Goal: Task Accomplishment & Management: Complete application form

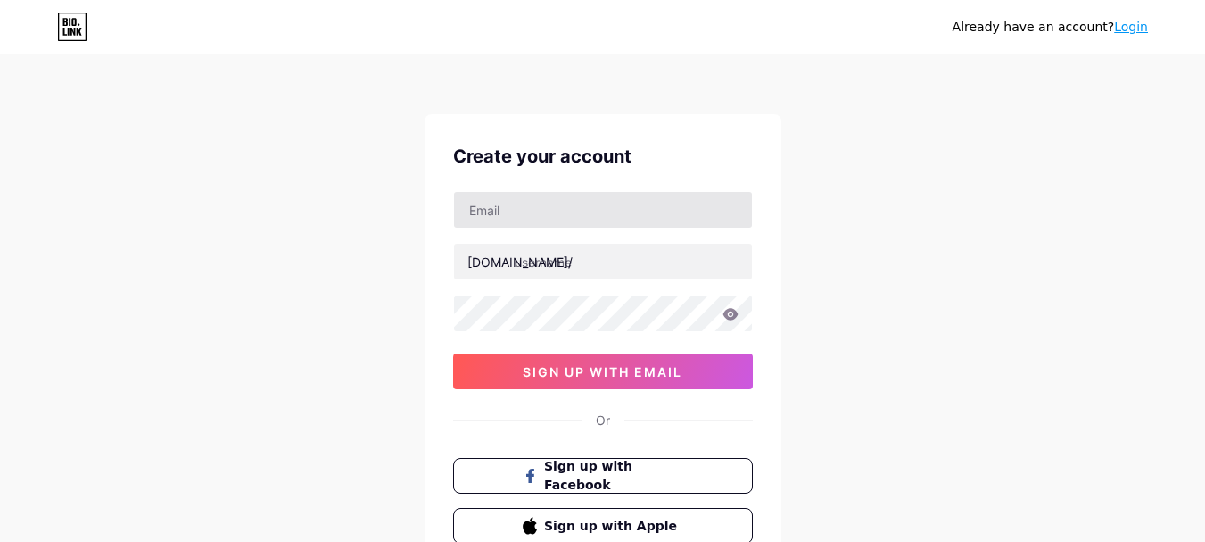
scroll to position [52, 0]
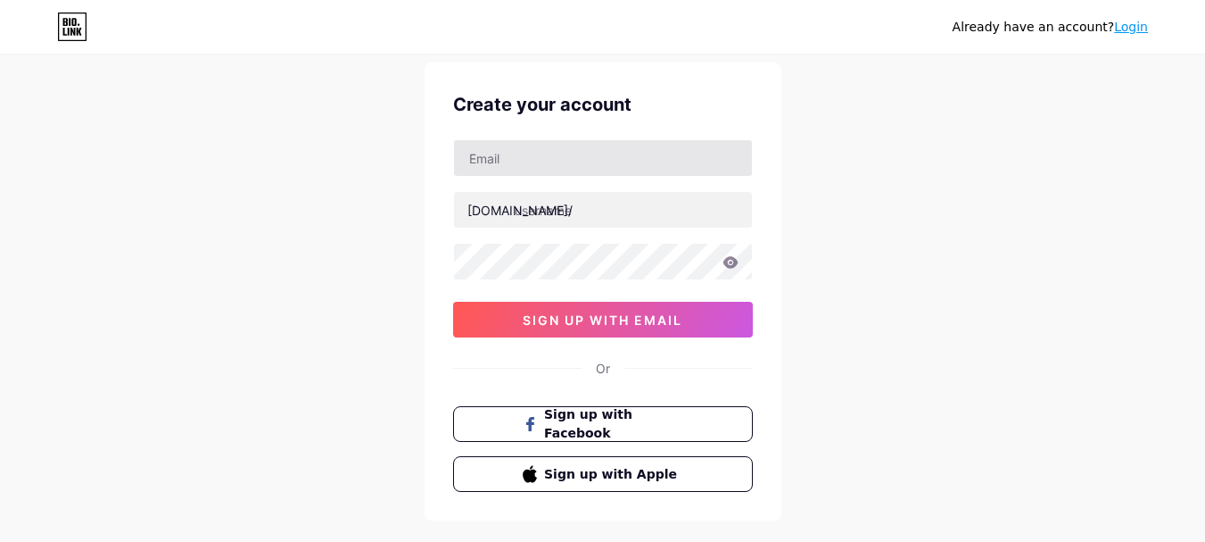
click at [488, 162] on input "text" at bounding box center [603, 158] width 298 height 36
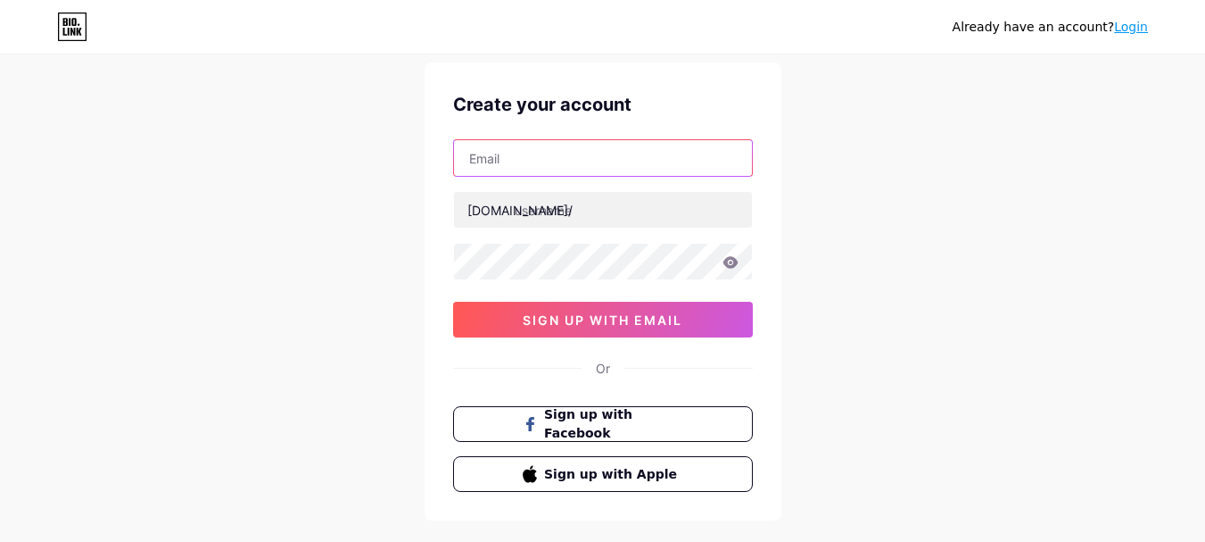
click at [488, 151] on input "text" at bounding box center [603, 158] width 298 height 36
paste input "[EMAIL_ADDRESS][DOMAIN_NAME]"
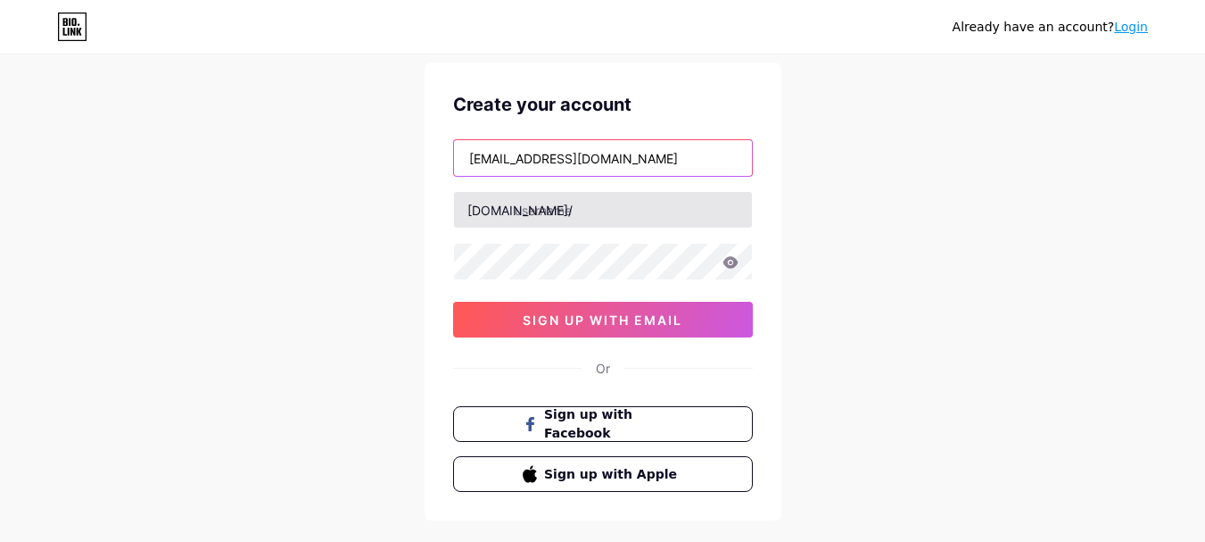
type input "[EMAIL_ADDRESS][DOMAIN_NAME]"
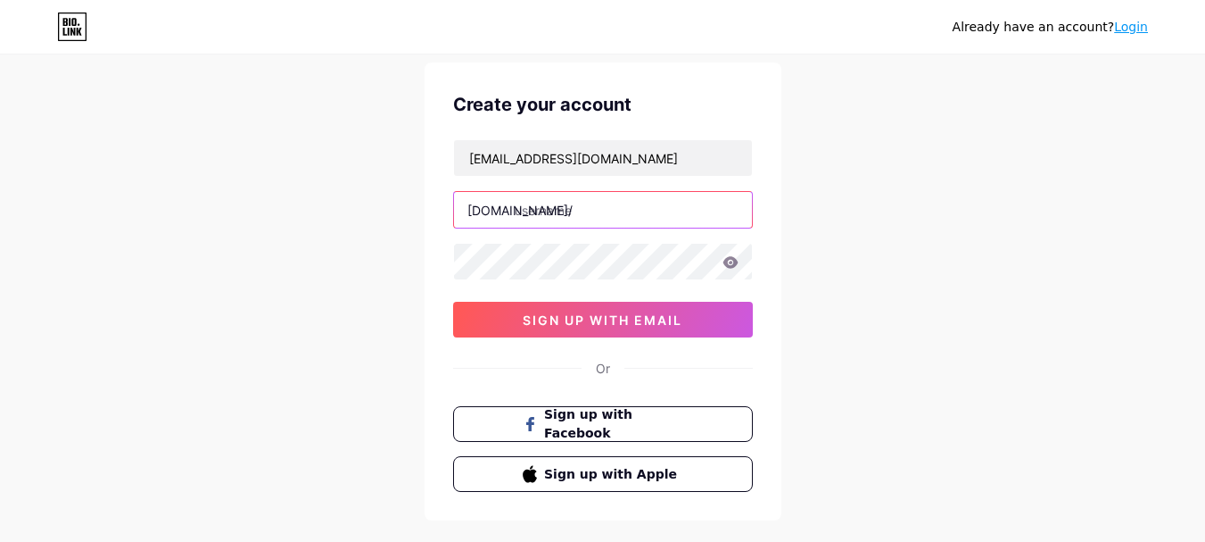
click at [534, 208] on input "text" at bounding box center [603, 210] width 298 height 36
type input "zonderrecept"
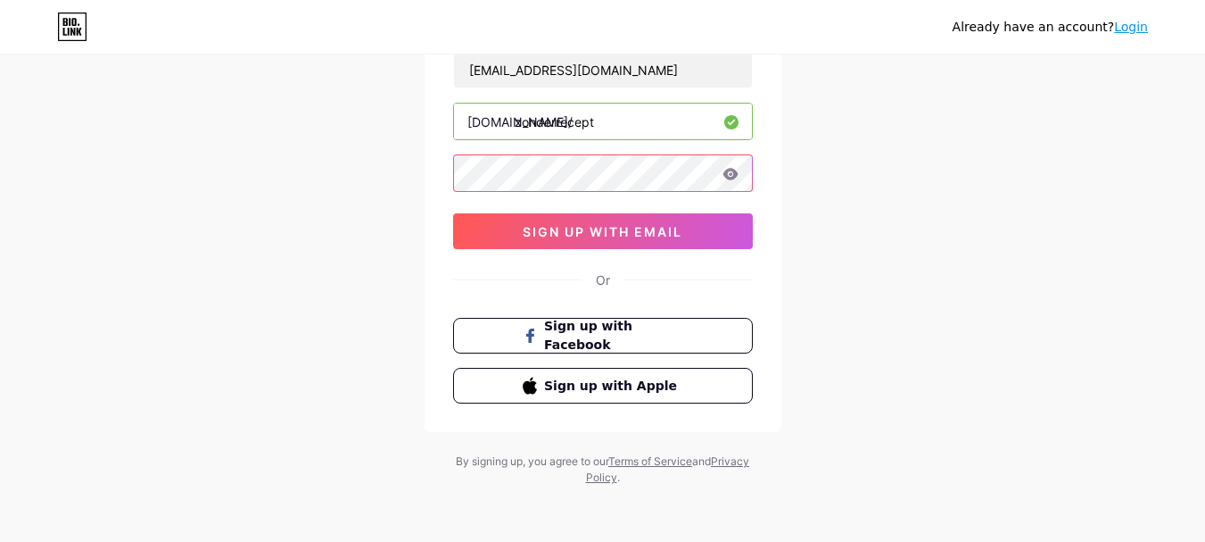
scroll to position [141, 0]
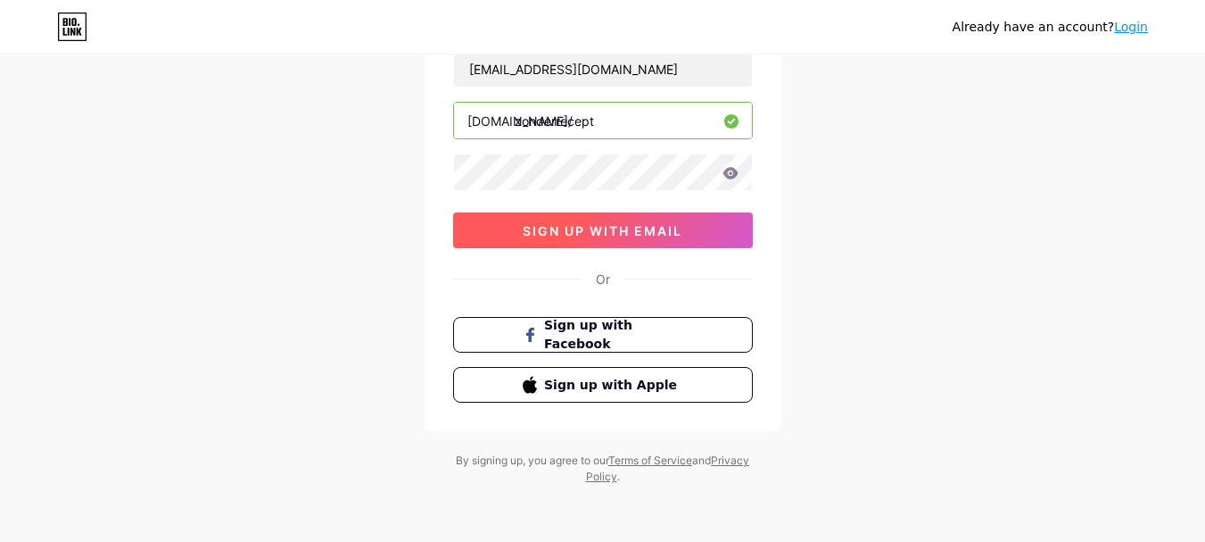
click at [565, 235] on span "sign up with email" at bounding box center [603, 230] width 160 height 15
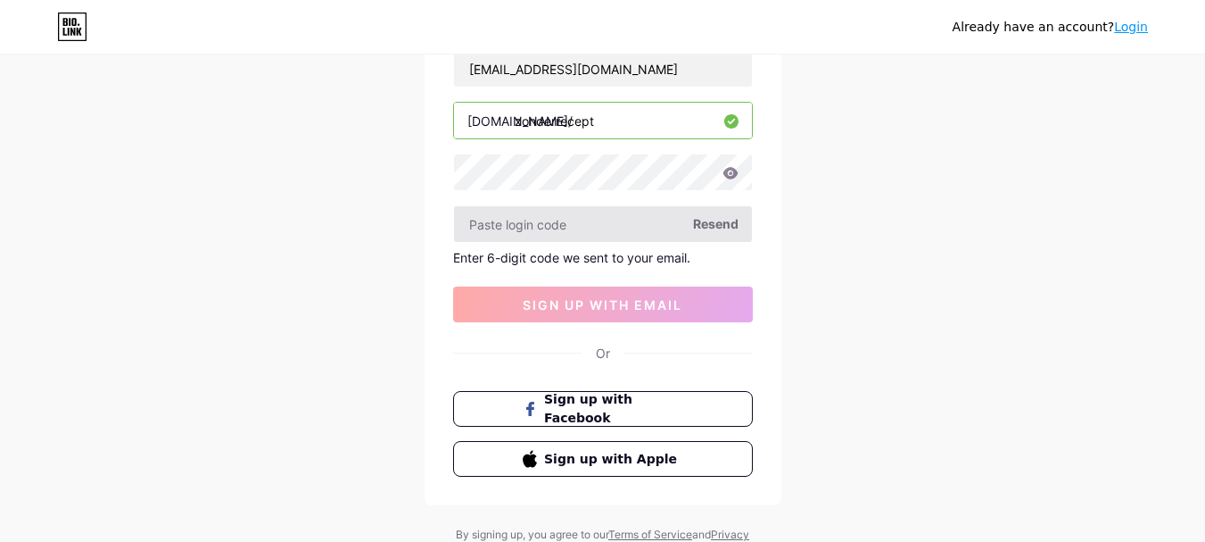
click at [519, 227] on input "text" at bounding box center [603, 224] width 298 height 36
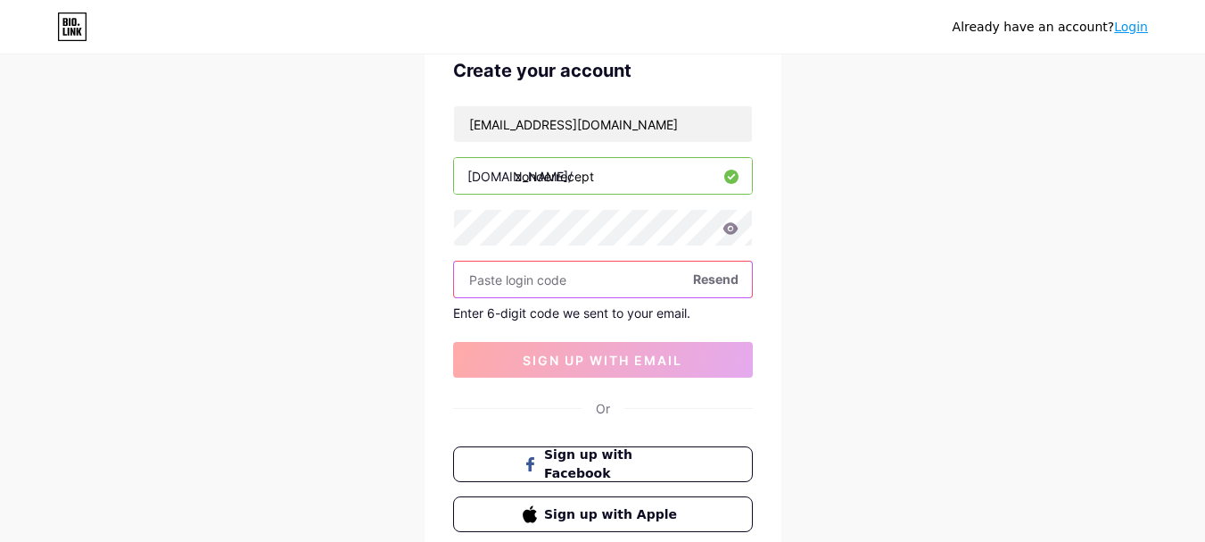
scroll to position [0, 0]
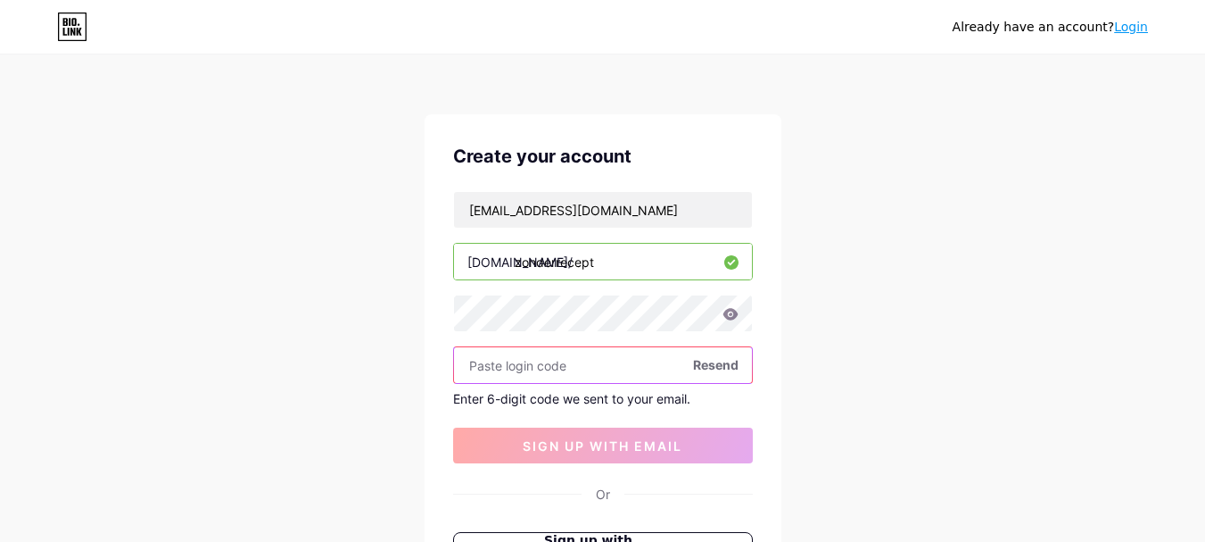
click at [502, 377] on input "text" at bounding box center [603, 365] width 298 height 36
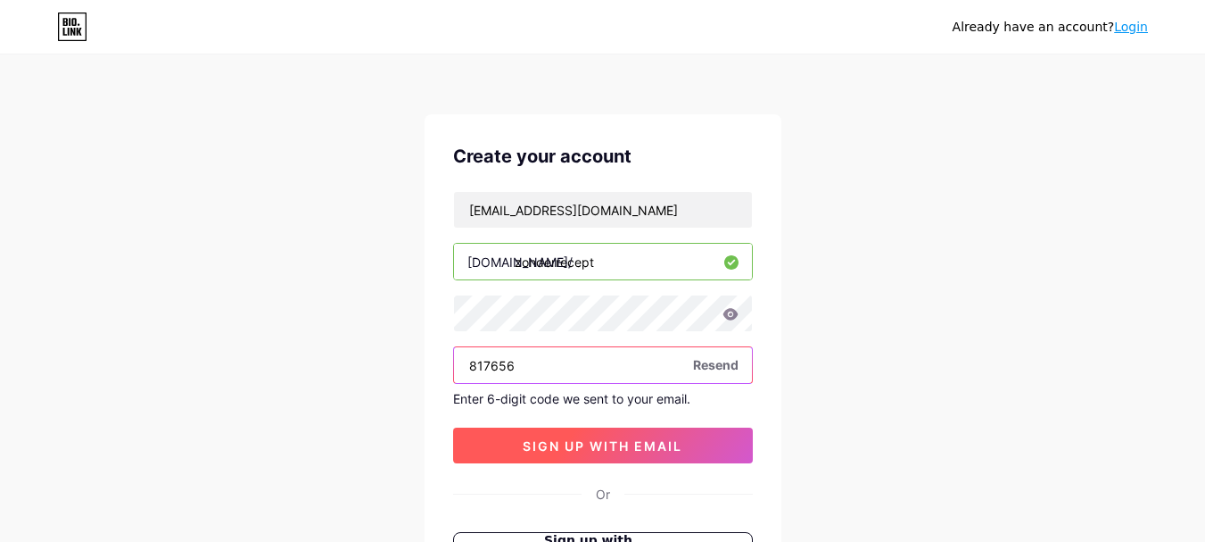
type input "817656"
click at [560, 436] on button "sign up with email" at bounding box center [603, 445] width 300 height 36
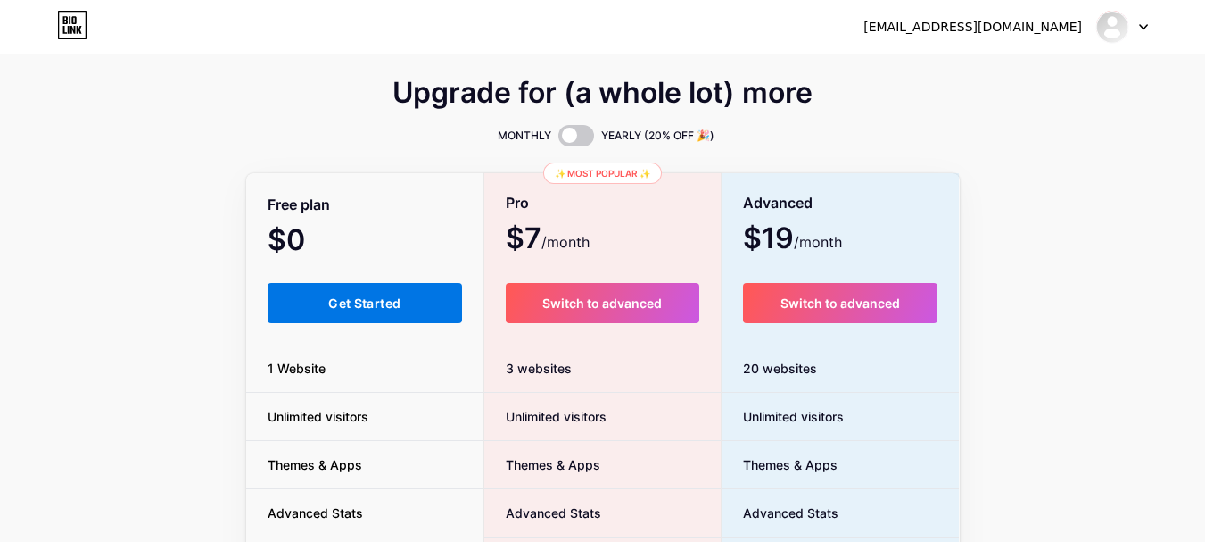
click at [384, 297] on span "Get Started" at bounding box center [364, 302] width 72 height 15
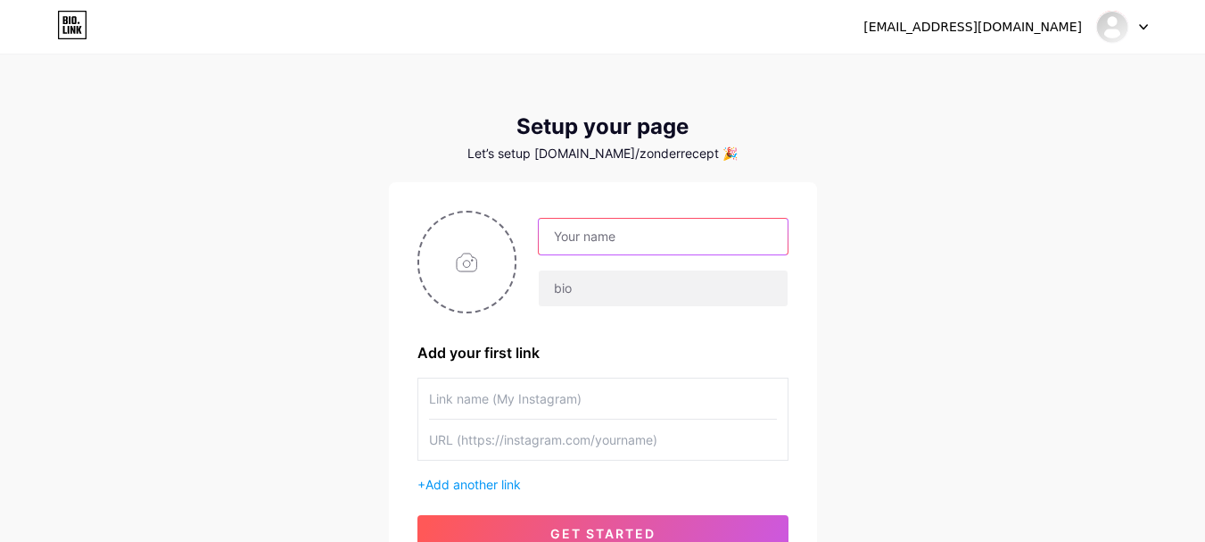
click at [572, 250] on input "text" at bounding box center [663, 237] width 248 height 36
paste input "Zonder Recept"
type input "Zonder Recept"
click at [474, 252] on input "file" at bounding box center [467, 261] width 96 height 99
type input "C:\fakepath\logo.jpg"
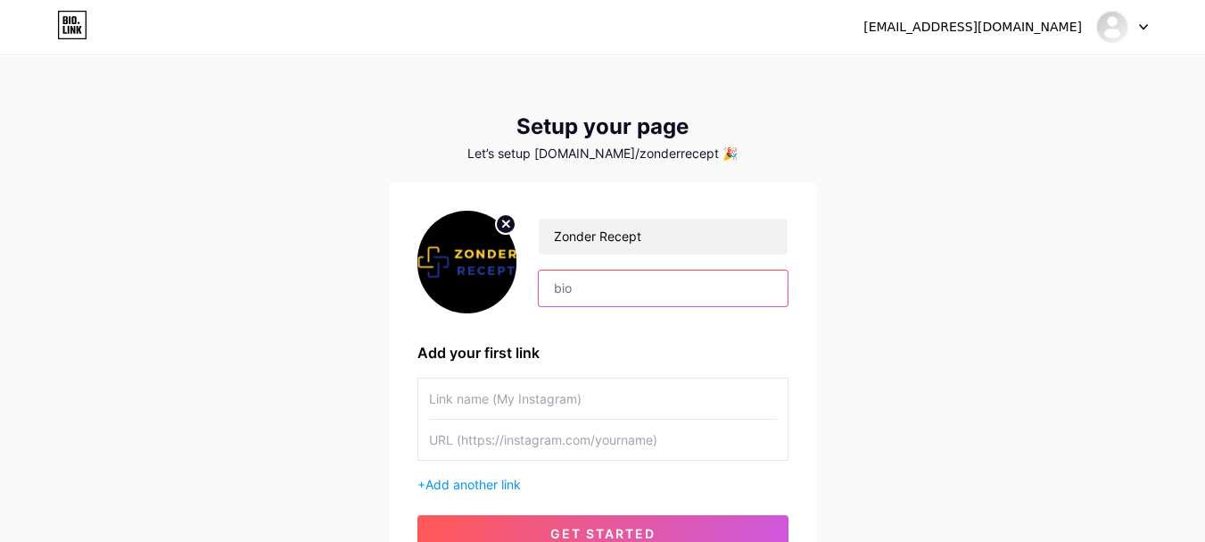
click at [582, 301] on input "text" at bounding box center [663, 288] width 248 height 36
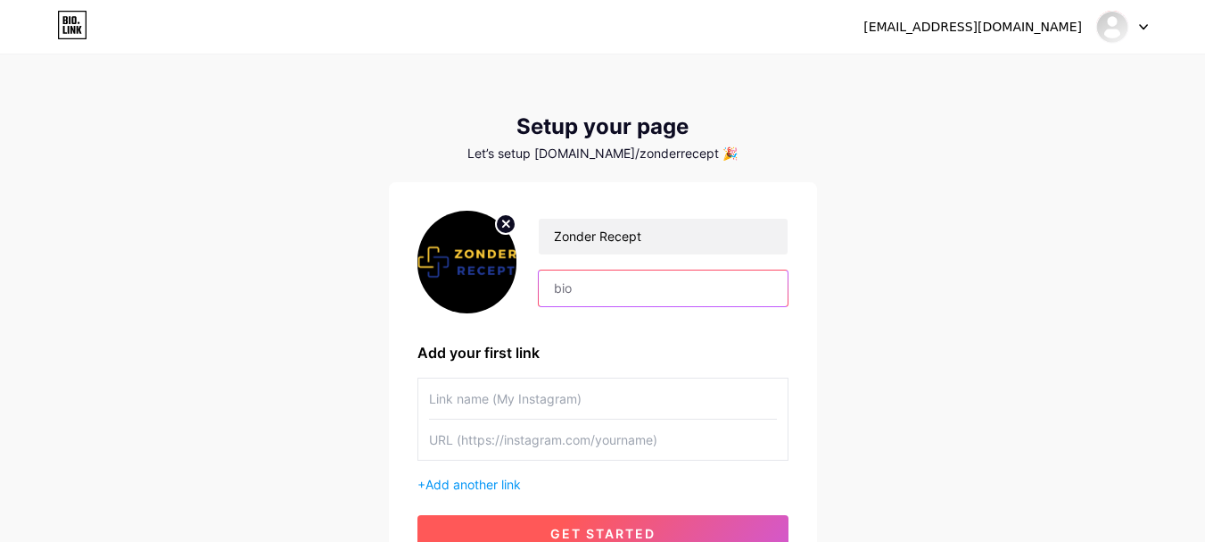
paste input "Discover how to buy [MEDICAL_DATA] online zonder recept safely and discreetly. …"
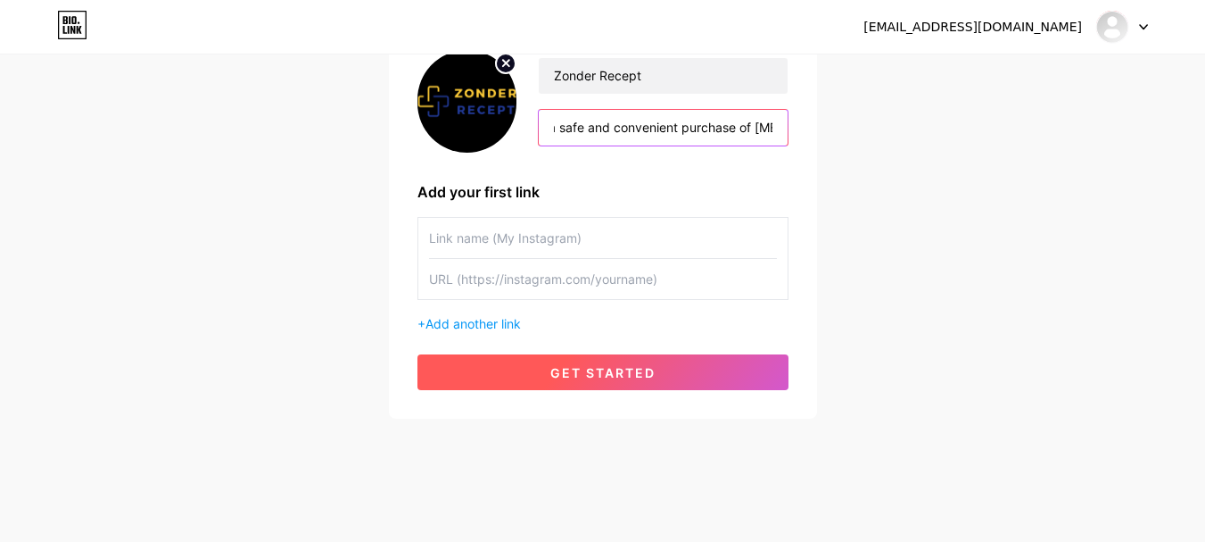
scroll to position [166, 0]
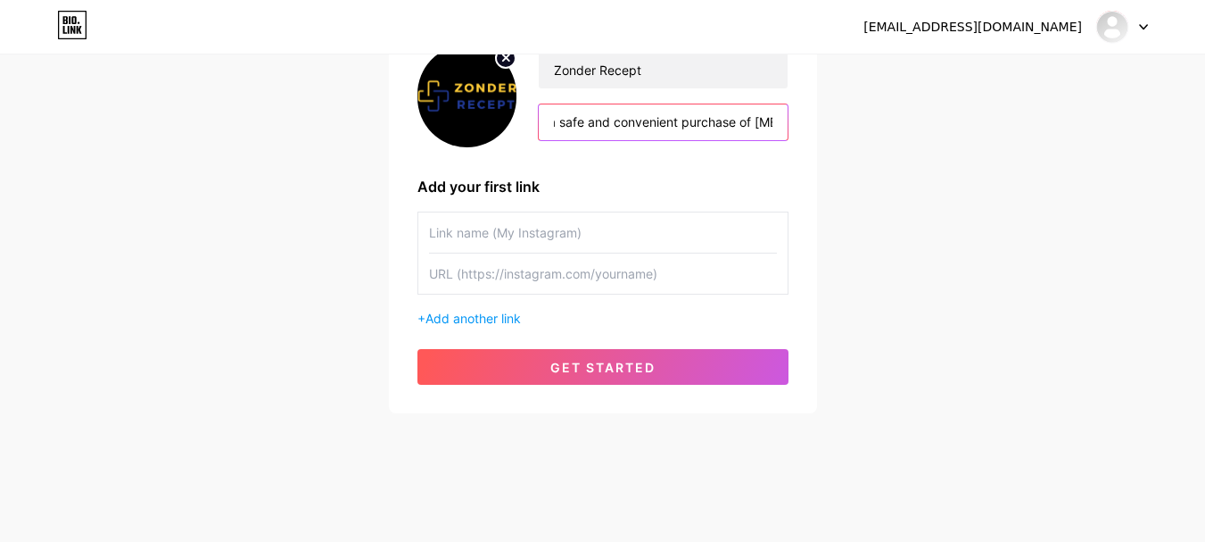
type input "Discover how to buy [MEDICAL_DATA] online zonder recept safely and discreetly. …"
click at [483, 233] on input "text" at bounding box center [603, 232] width 348 height 40
paste input "Zonder Recept"
type input "Zonder Recept"
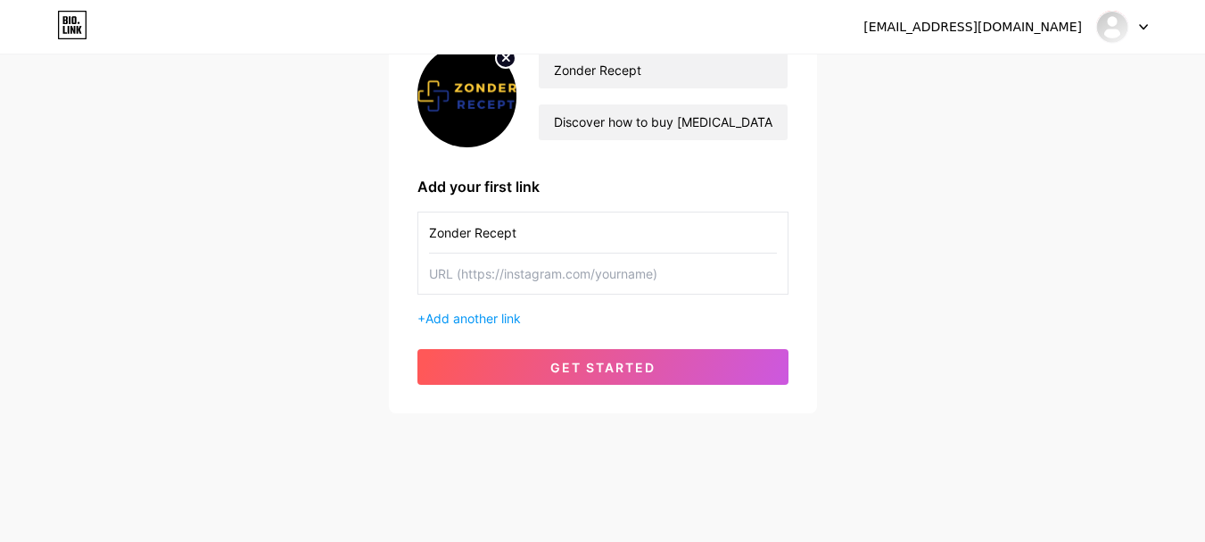
click at [513, 281] on input "text" at bounding box center [603, 273] width 348 height 40
paste input "[URL][DOMAIN_NAME]"
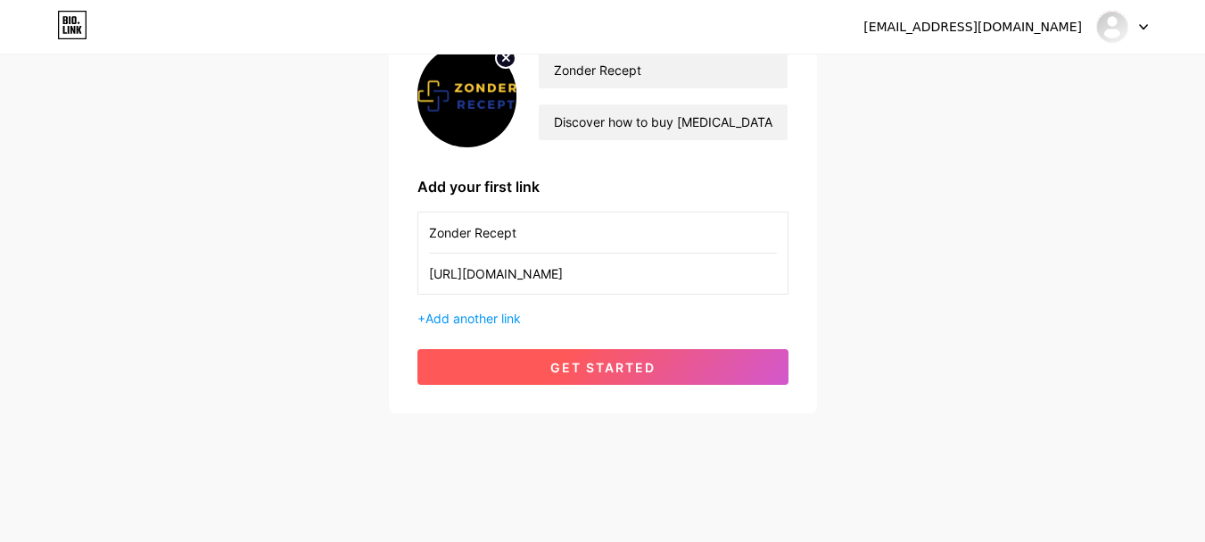
type input "[URL][DOMAIN_NAME]"
click at [592, 364] on span "get started" at bounding box center [603, 367] width 105 height 15
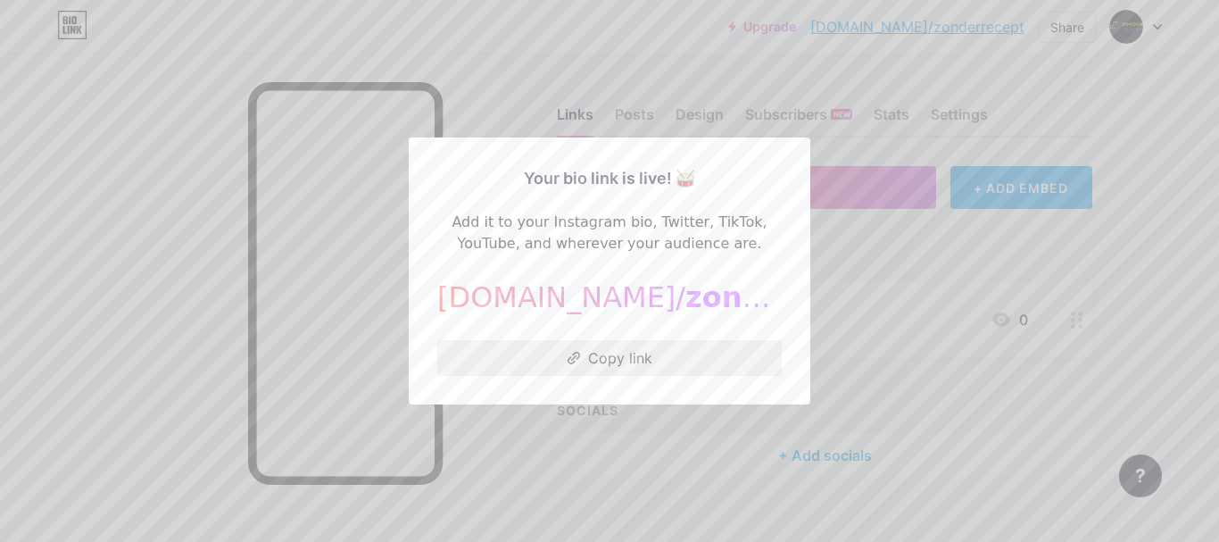
click at [623, 356] on button "Copy link" at bounding box center [609, 358] width 344 height 36
click at [1074, 180] on div at bounding box center [609, 271] width 1219 height 542
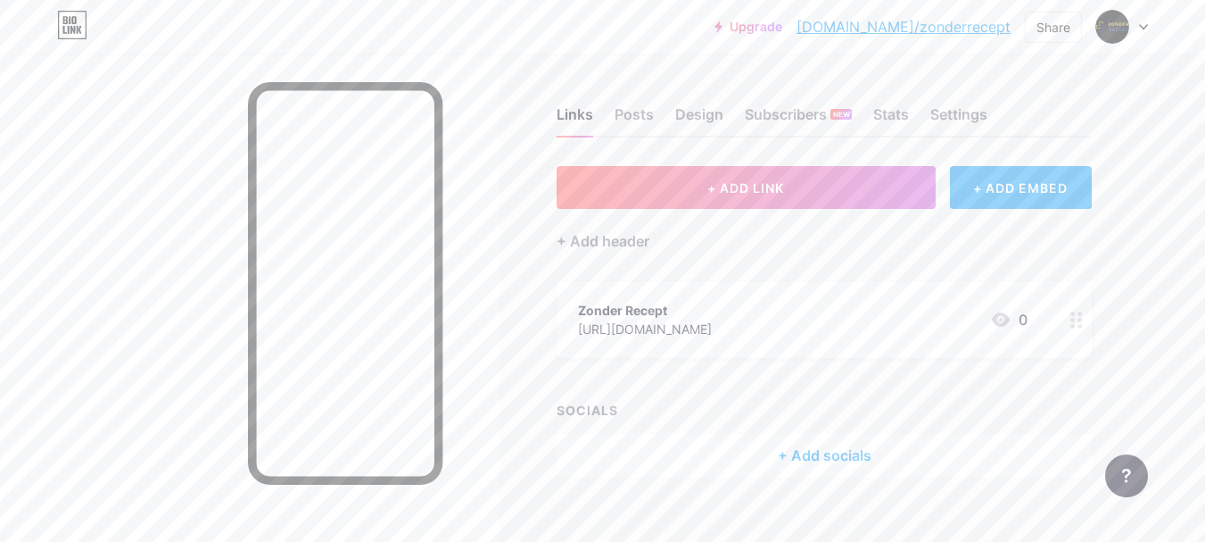
click at [1147, 29] on icon at bounding box center [1143, 27] width 9 height 6
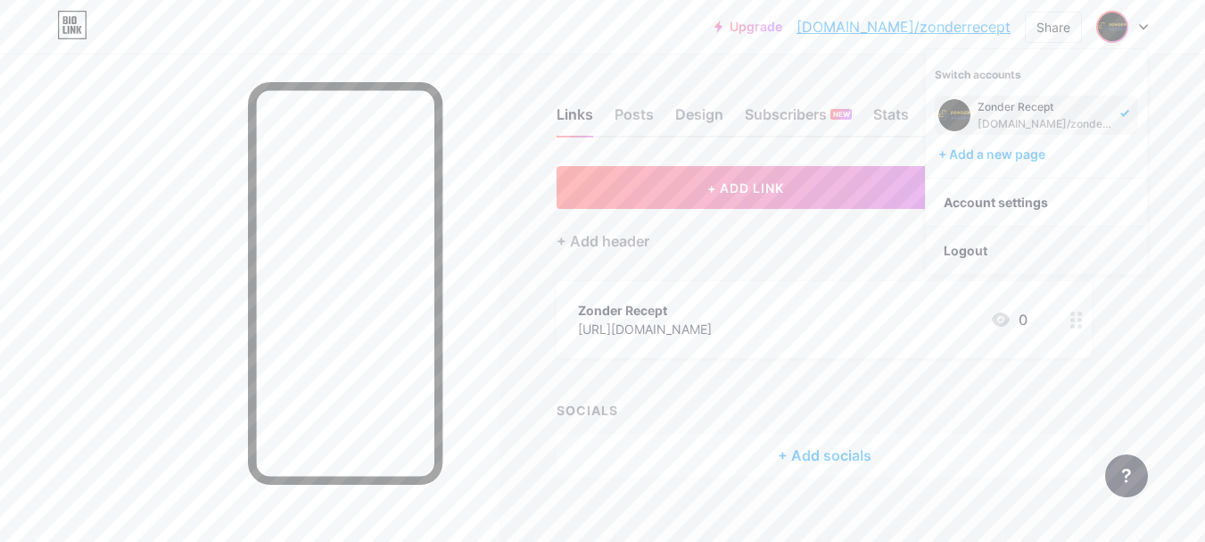
click at [969, 253] on li "Logout" at bounding box center [1036, 251] width 221 height 48
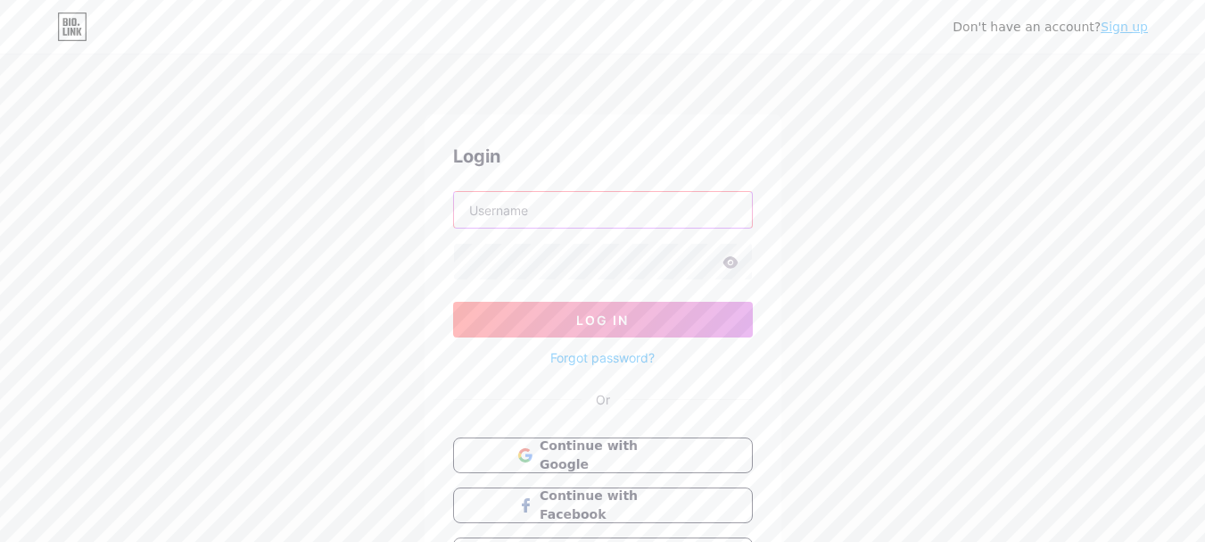
type input "[EMAIL_ADDRESS][DOMAIN_NAME]"
click at [1130, 27] on link "Sign up" at bounding box center [1124, 27] width 47 height 14
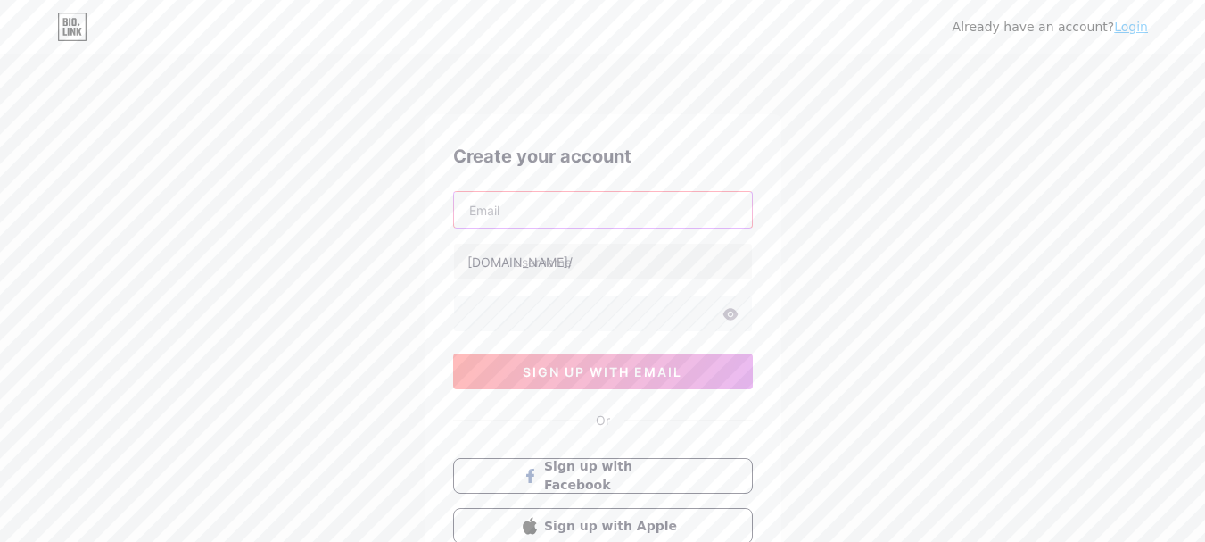
click at [545, 217] on input "text" at bounding box center [603, 210] width 298 height 36
click at [568, 218] on input "text" at bounding box center [603, 210] width 298 height 36
paste input "[EMAIL_ADDRESS][DOMAIN_NAME]"
type input "[EMAIL_ADDRESS][DOMAIN_NAME]"
click at [557, 263] on input "text" at bounding box center [603, 262] width 298 height 36
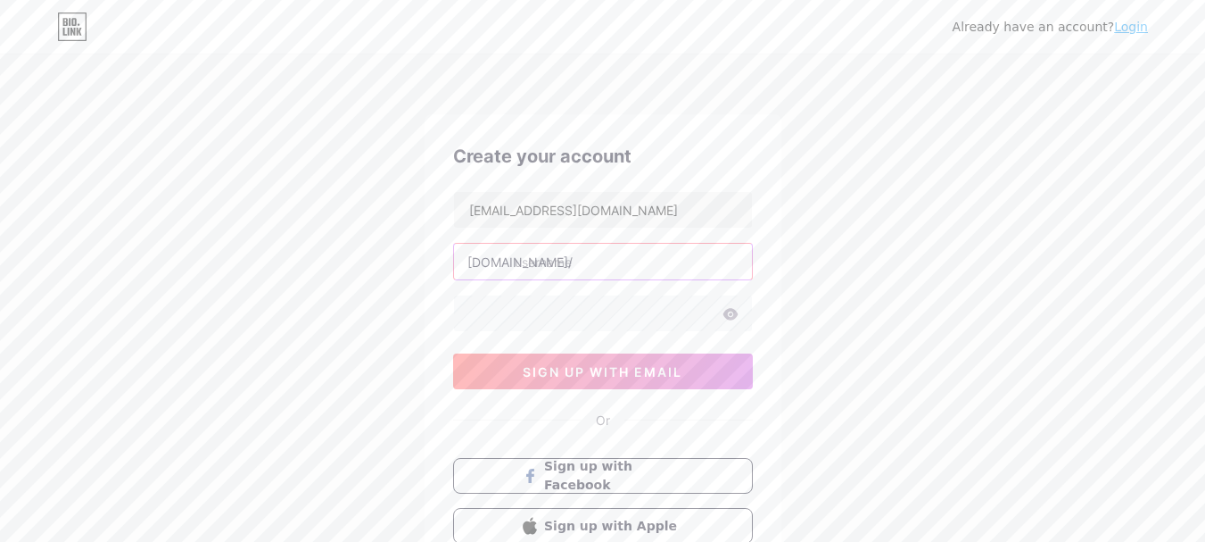
paste input "zolpidempillenshop"
type input "zolpidempillenshop"
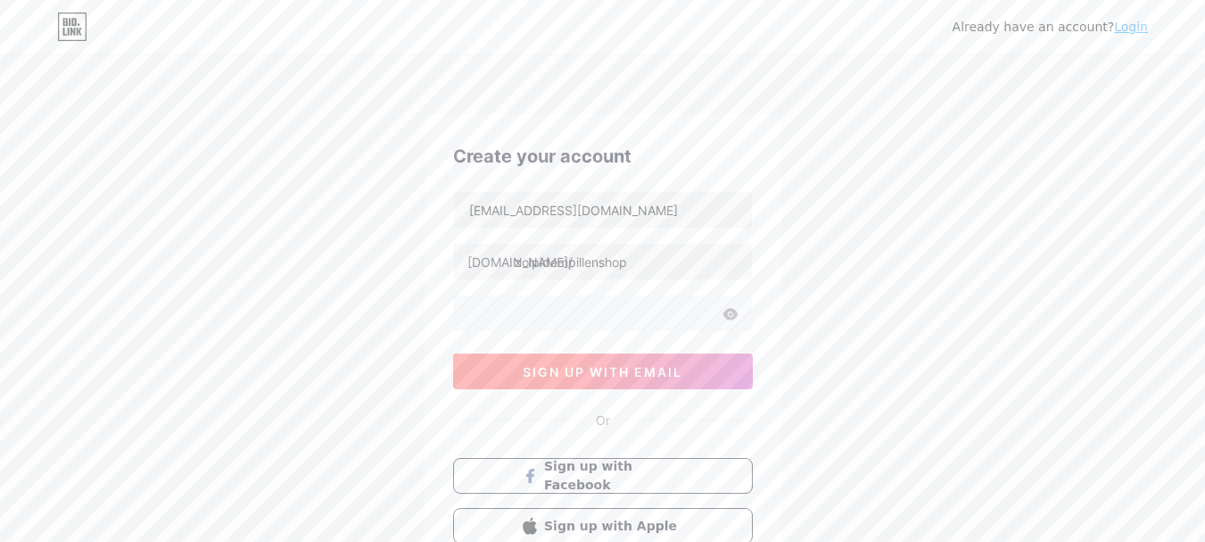
click at [537, 366] on span "sign up with email" at bounding box center [603, 371] width 160 height 15
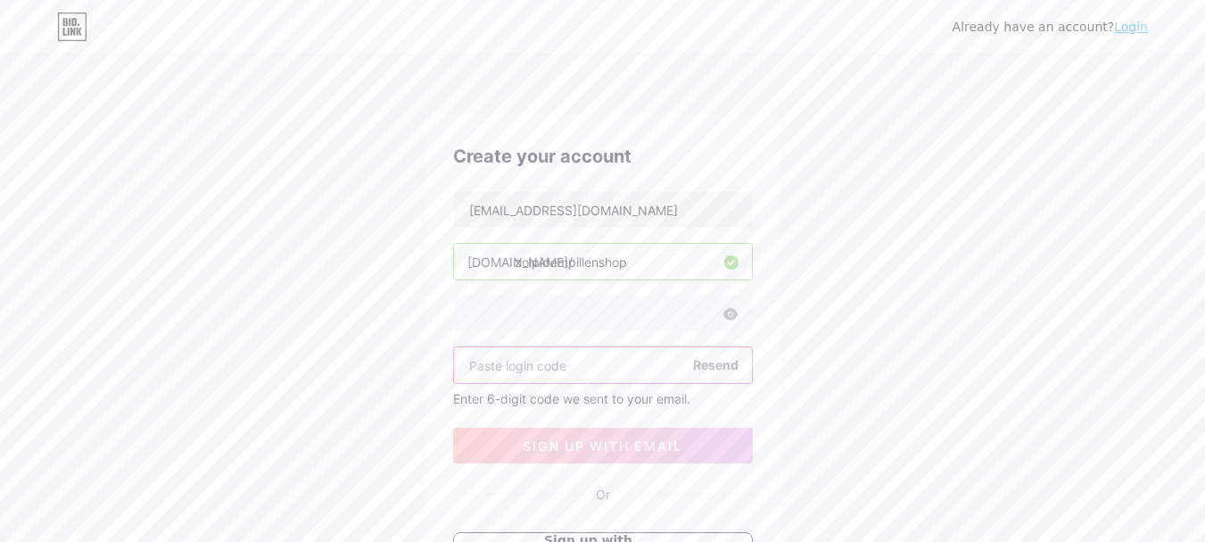
click at [553, 368] on input "text" at bounding box center [603, 365] width 298 height 36
click at [568, 360] on input "text" at bounding box center [603, 365] width 298 height 36
click at [491, 369] on input "text" at bounding box center [603, 365] width 298 height 36
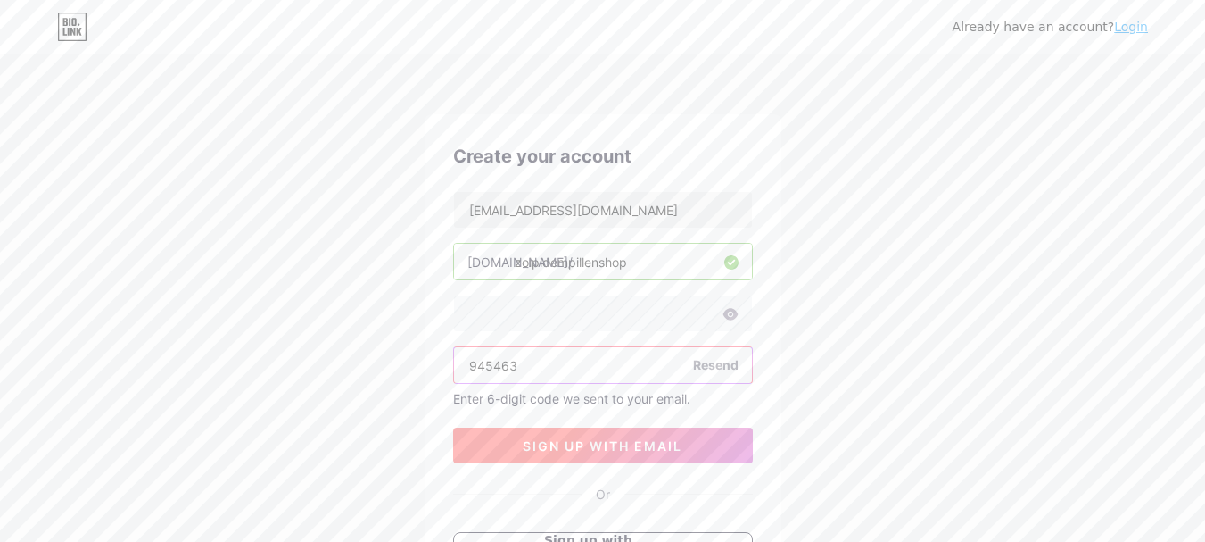
type input "945463"
click at [582, 443] on span "sign up with email" at bounding box center [603, 445] width 160 height 15
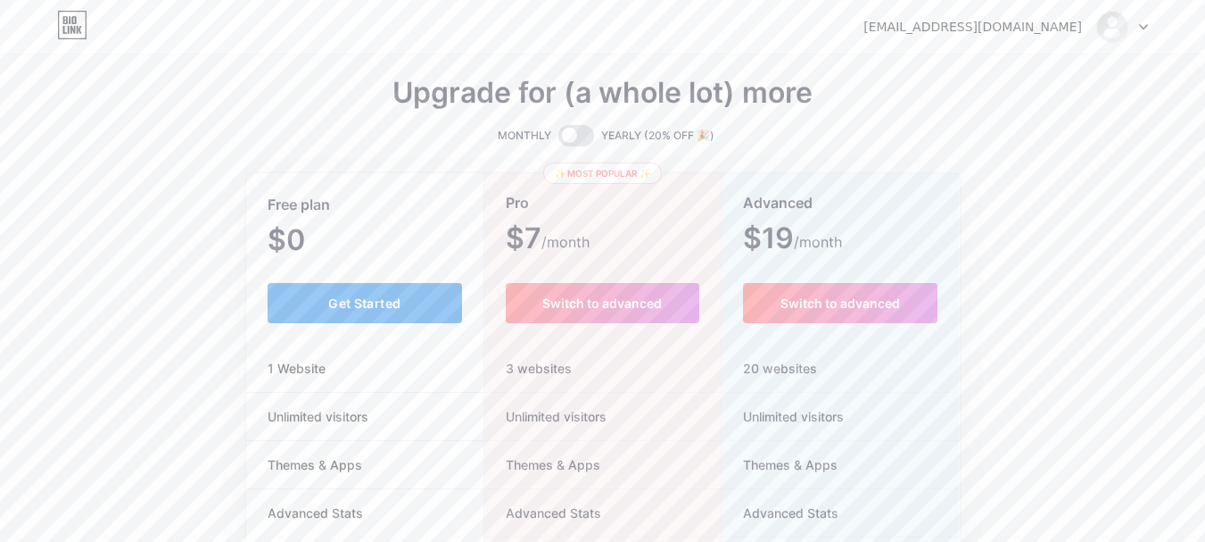
click at [385, 303] on span "Get Started" at bounding box center [364, 302] width 72 height 15
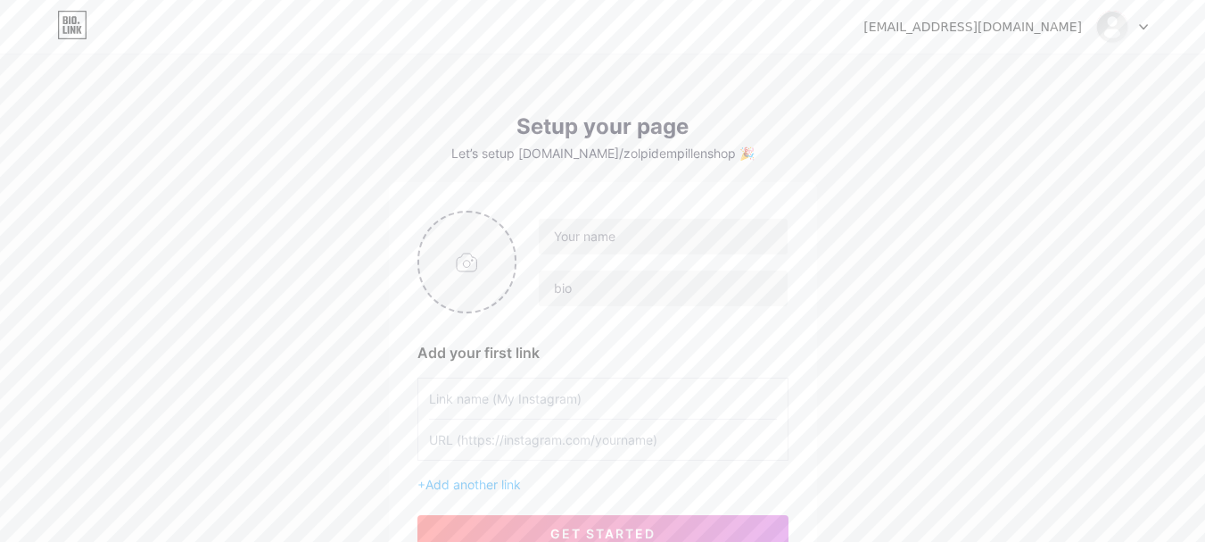
click at [475, 227] on input "file" at bounding box center [467, 261] width 96 height 99
type input "C:\fakepath\Screenshot [DATE] 130053.png"
click at [605, 256] on div at bounding box center [652, 262] width 271 height 89
click at [615, 241] on input "text" at bounding box center [663, 237] width 248 height 36
paste input "[MEDICAL_DATA] Pillen Shop"
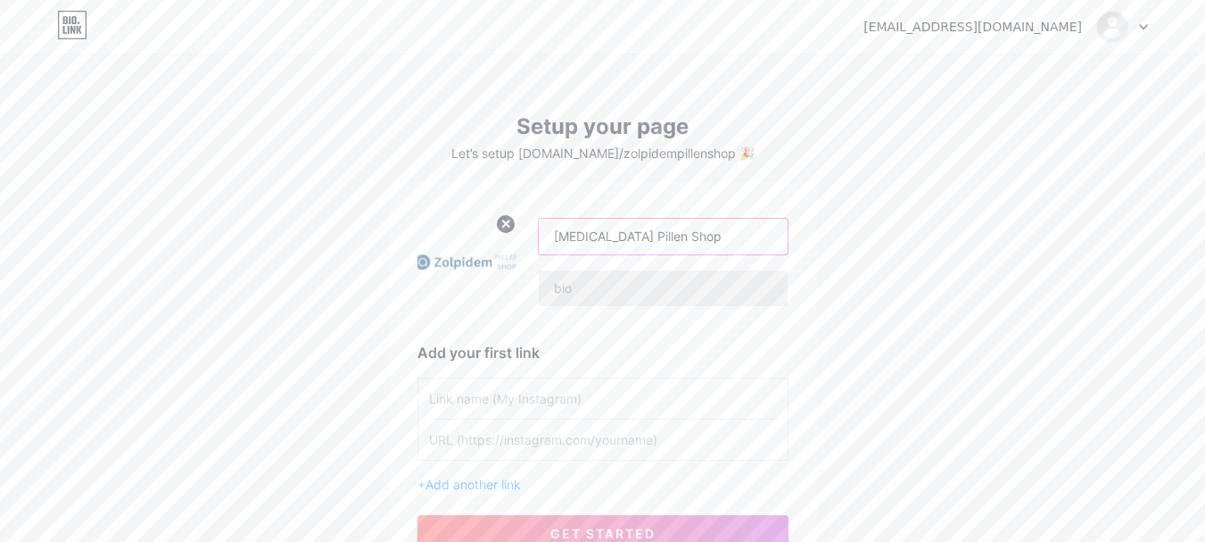
type input "[MEDICAL_DATA] Pillen Shop"
click at [585, 286] on input "text" at bounding box center [663, 288] width 248 height 36
paste input "Shop [MEDICAL_DATA] without a prescription at [MEDICAL_DATA] Pillen Shop for ef…"
type input "Shop [MEDICAL_DATA] without a prescription at [MEDICAL_DATA] Pillen Shop for ef…"
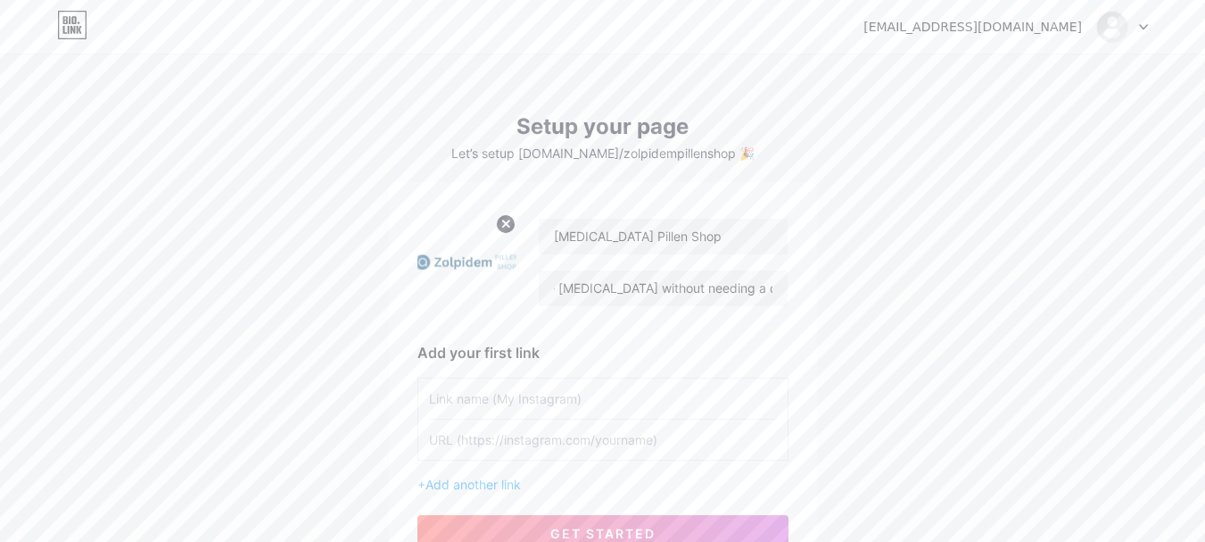
click at [493, 401] on input "text" at bounding box center [603, 398] width 348 height 40
paste input "[MEDICAL_DATA] Pillen Shop"
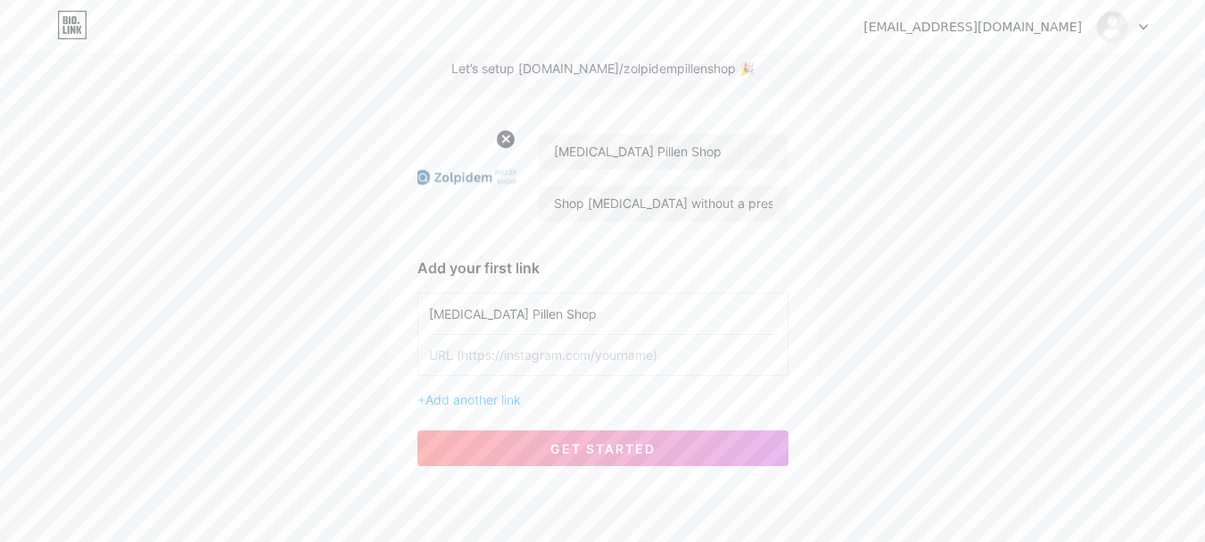
scroll to position [166, 0]
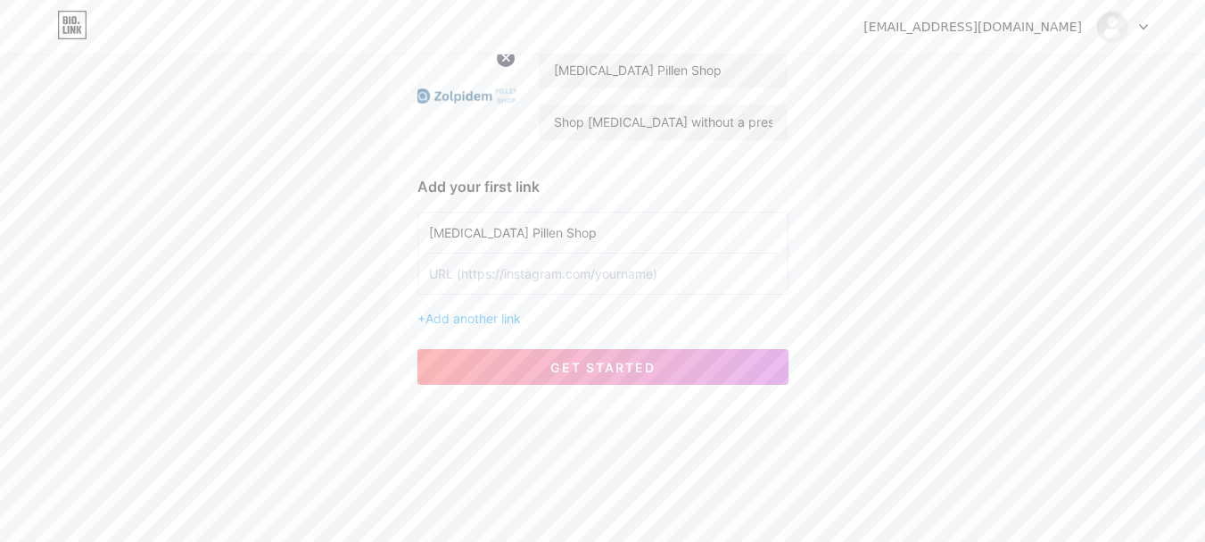
type input "[MEDICAL_DATA] Pillen Shop"
click at [477, 254] on input "text" at bounding box center [603, 273] width 348 height 40
click at [471, 273] on input "text" at bounding box center [603, 273] width 348 height 40
paste input "[URL][DOMAIN_NAME]"
type input "[URL][DOMAIN_NAME]"
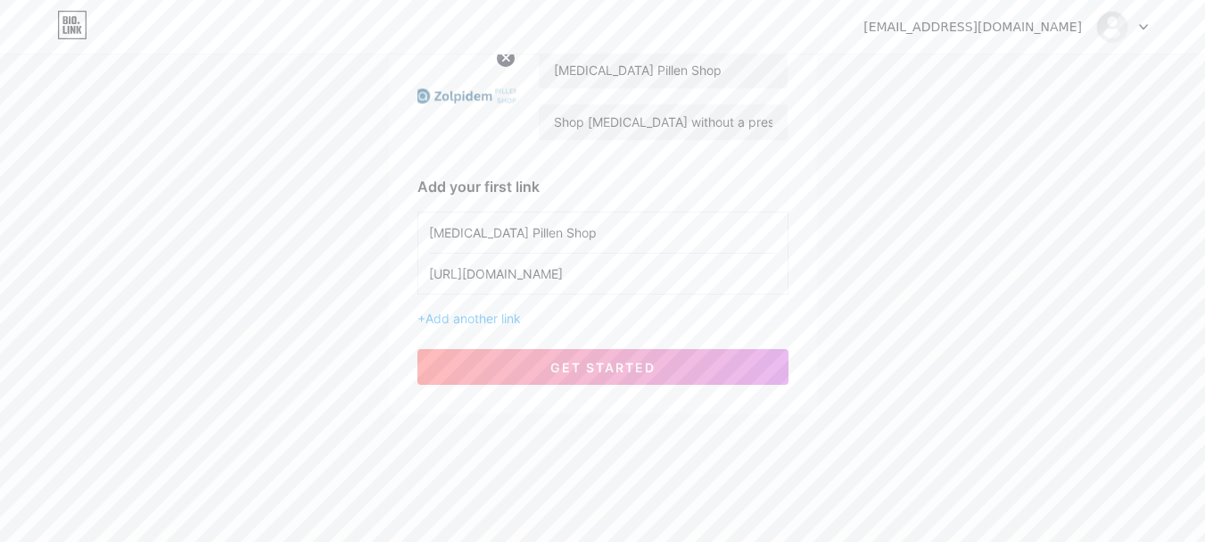
click at [610, 389] on div "[MEDICAL_DATA] Pillen Shop Shop [MEDICAL_DATA] without a prescription at [MEDIC…" at bounding box center [603, 214] width 428 height 397
click at [616, 366] on span "get started" at bounding box center [603, 367] width 105 height 15
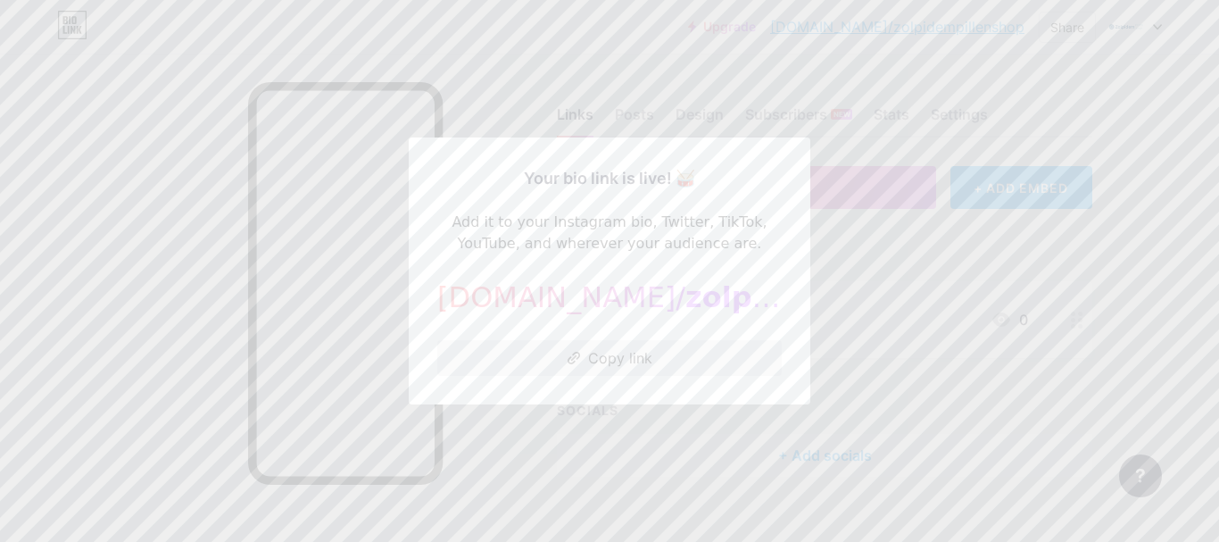
click at [594, 361] on button "Copy link" at bounding box center [609, 358] width 344 height 36
click at [1101, 319] on div at bounding box center [609, 271] width 1219 height 542
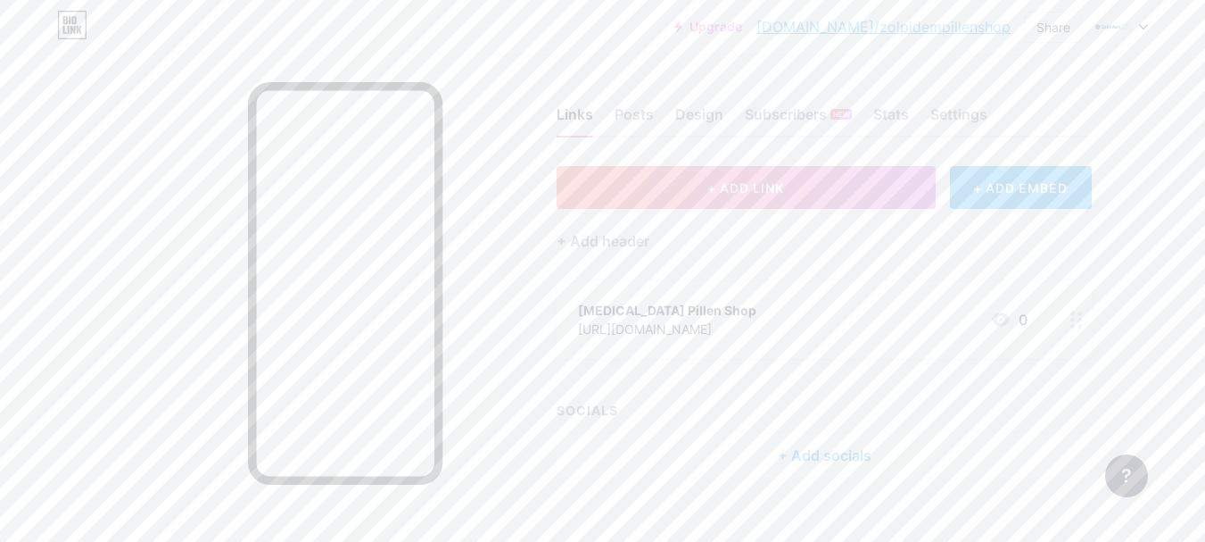
click at [1149, 31] on div "Upgrade [DOMAIN_NAME]/zolpid... [DOMAIN_NAME]/zolpidempillenshop Share Switch a…" at bounding box center [602, 27] width 1205 height 32
drag, startPoint x: 1146, startPoint y: 25, endPoint x: 1153, endPoint y: 49, distance: 25.1
click at [1145, 25] on icon at bounding box center [1143, 27] width 9 height 6
click at [990, 250] on li "Logout" at bounding box center [1036, 251] width 221 height 48
click at [980, 253] on li "Logout" at bounding box center [1036, 251] width 221 height 48
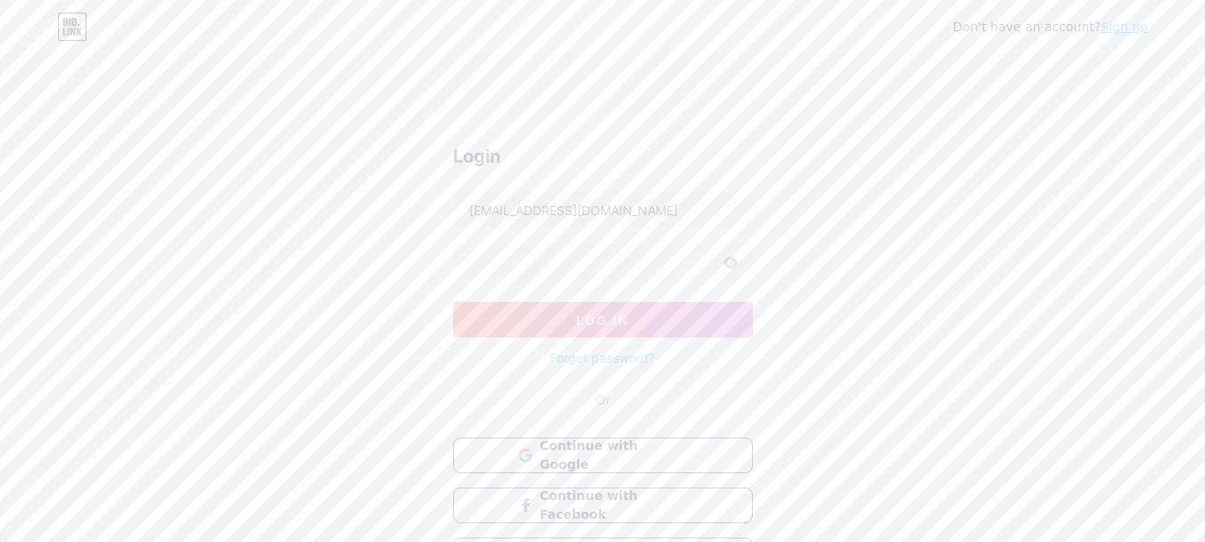
click at [1119, 28] on link "Sign up" at bounding box center [1124, 27] width 47 height 14
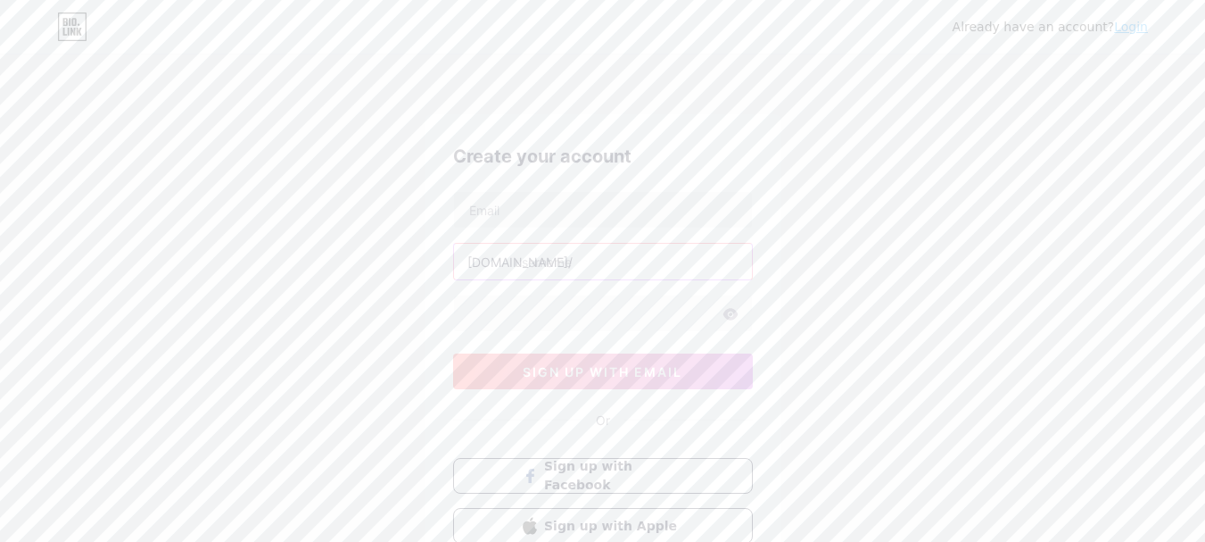
click at [526, 250] on input "text" at bounding box center [603, 262] width 298 height 36
click at [551, 258] on input "text" at bounding box center [603, 262] width 298 height 36
paste input "wellnessoflifeblog"
type input "wellnessoflifeblog"
click at [479, 205] on input "text" at bounding box center [603, 210] width 298 height 36
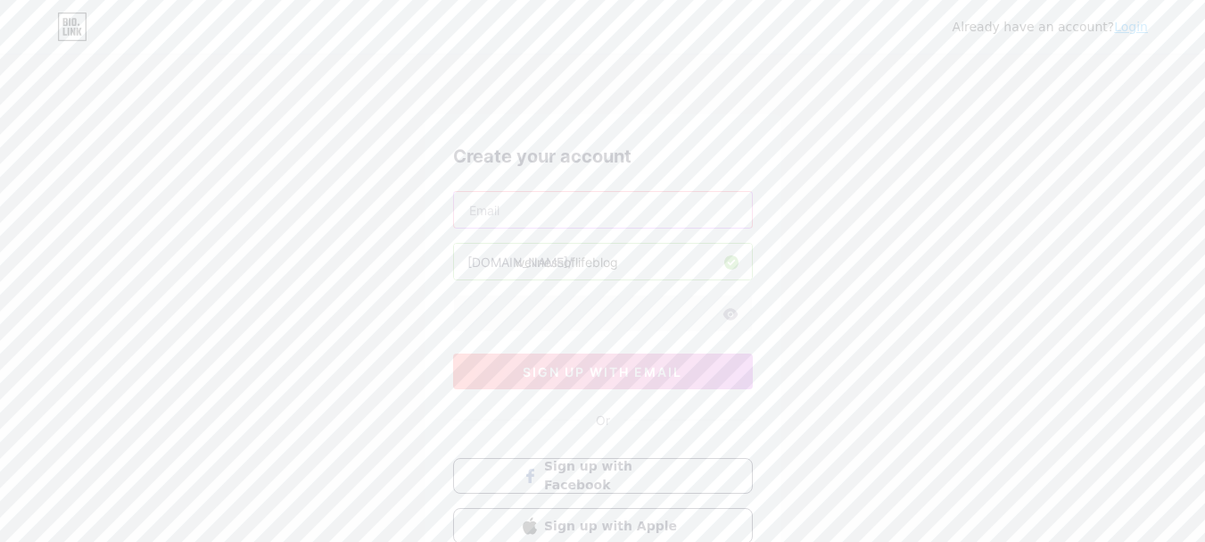
click at [501, 205] on input "text" at bounding box center [603, 210] width 298 height 36
paste input "[EMAIL_ADDRESS][DOMAIN_NAME]"
type input "[EMAIL_ADDRESS][DOMAIN_NAME]"
click at [581, 367] on span "sign up with email" at bounding box center [603, 371] width 160 height 15
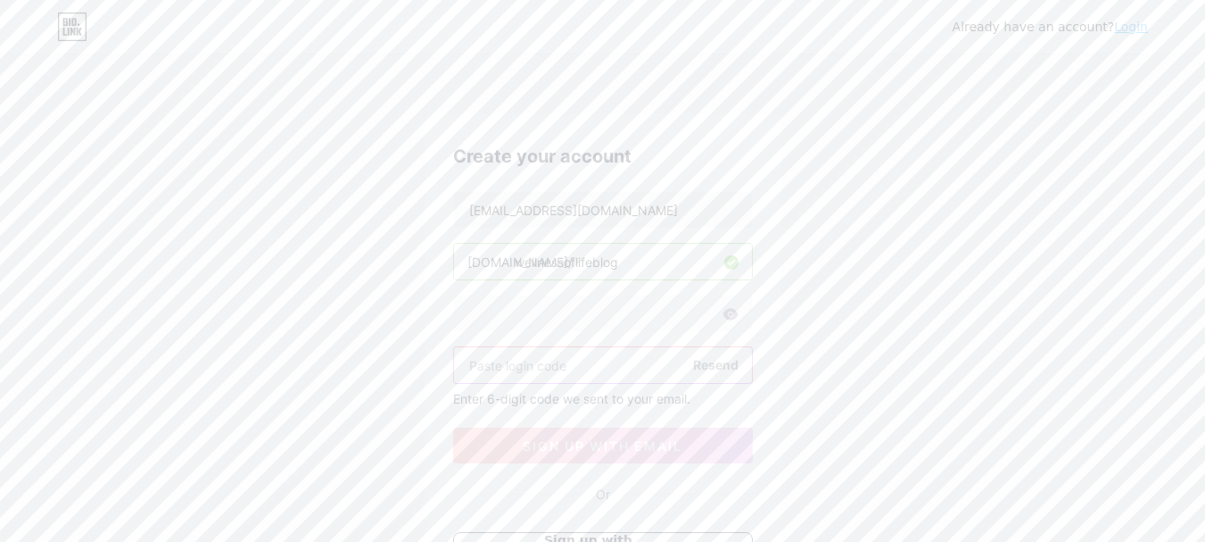
click at [517, 360] on input "text" at bounding box center [603, 365] width 298 height 36
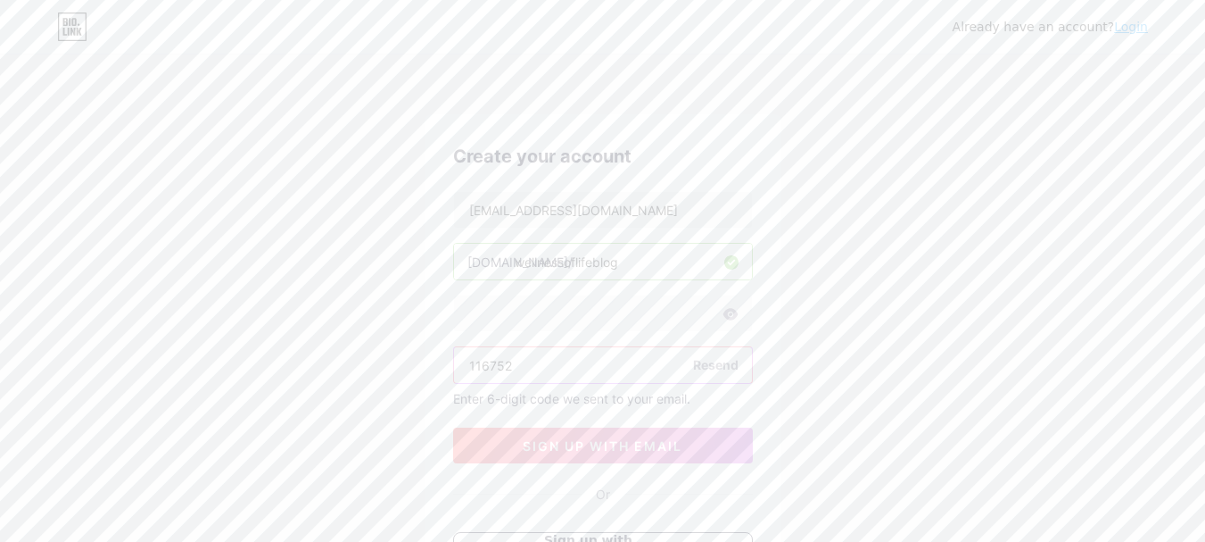
type input "116752"
click at [592, 465] on div "Create your account [EMAIL_ADDRESS][DOMAIN_NAME] [DOMAIN_NAME]/ wellnessoflifeb…" at bounding box center [603, 380] width 357 height 532
click at [604, 456] on button "sign up with email" at bounding box center [603, 445] width 300 height 36
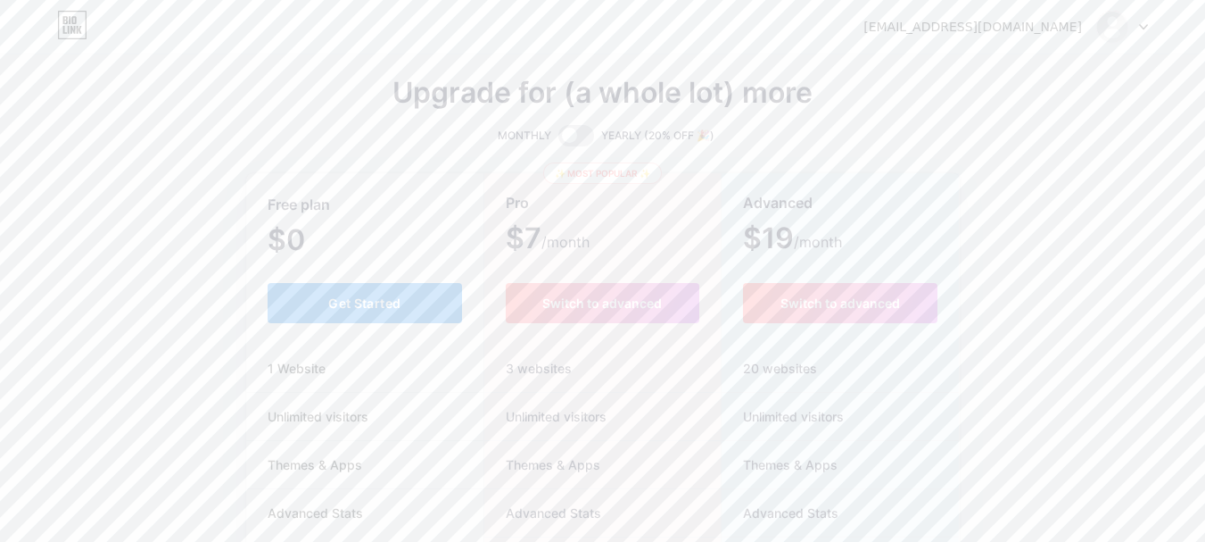
click at [404, 303] on button "Get Started" at bounding box center [365, 303] width 195 height 40
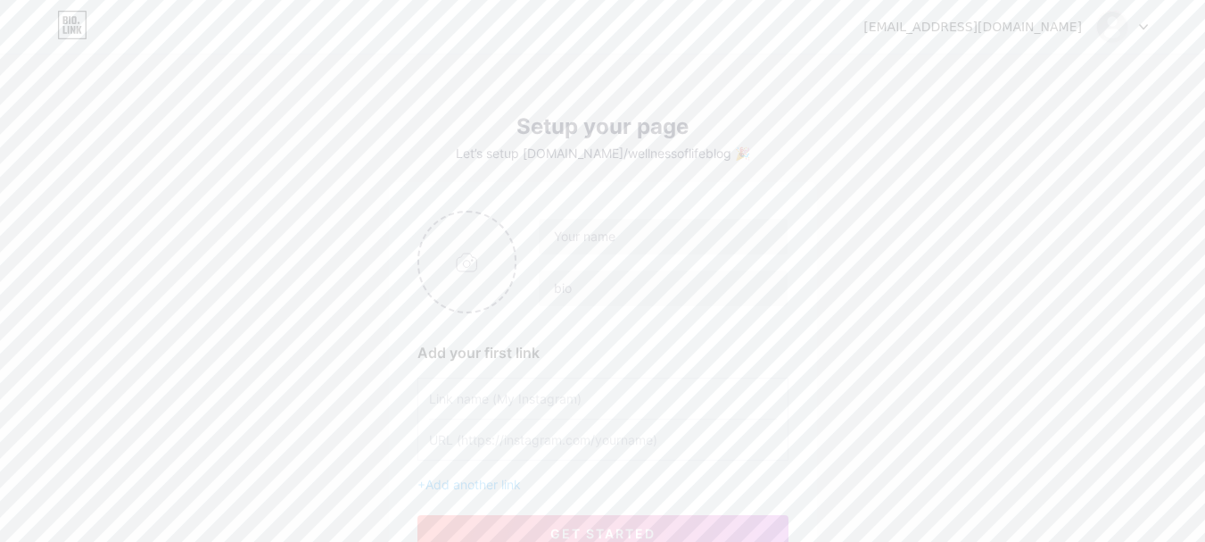
click at [479, 259] on input "file" at bounding box center [467, 261] width 96 height 99
type input "C:\fakepath\WhatsApp-Image-2025-05-14-at-21.04.23_ffcba64a-removebg-preview-rem…"
click at [507, 404] on input "text" at bounding box center [603, 398] width 348 height 40
paste input "Wellness Of Life Blog"
type input "Wellness Of Life Blog"
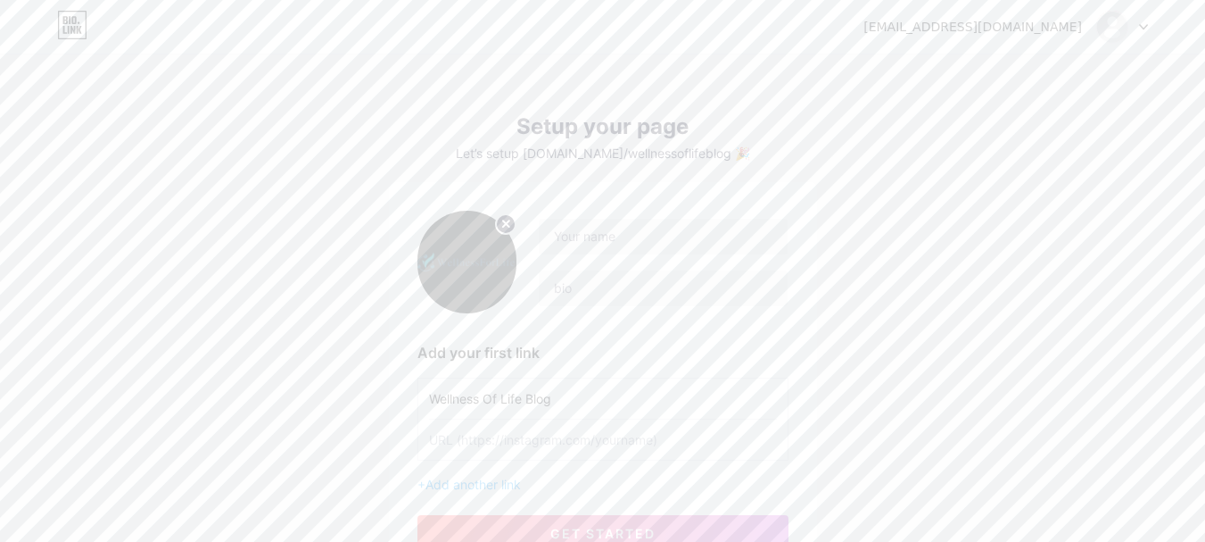
click at [484, 447] on input "text" at bounding box center [603, 439] width 348 height 40
paste input "[URL][DOMAIN_NAME]"
type input "[URL][DOMAIN_NAME]"
click at [622, 219] on input "text" at bounding box center [663, 237] width 248 height 36
paste input "Wellness Of Life Blog"
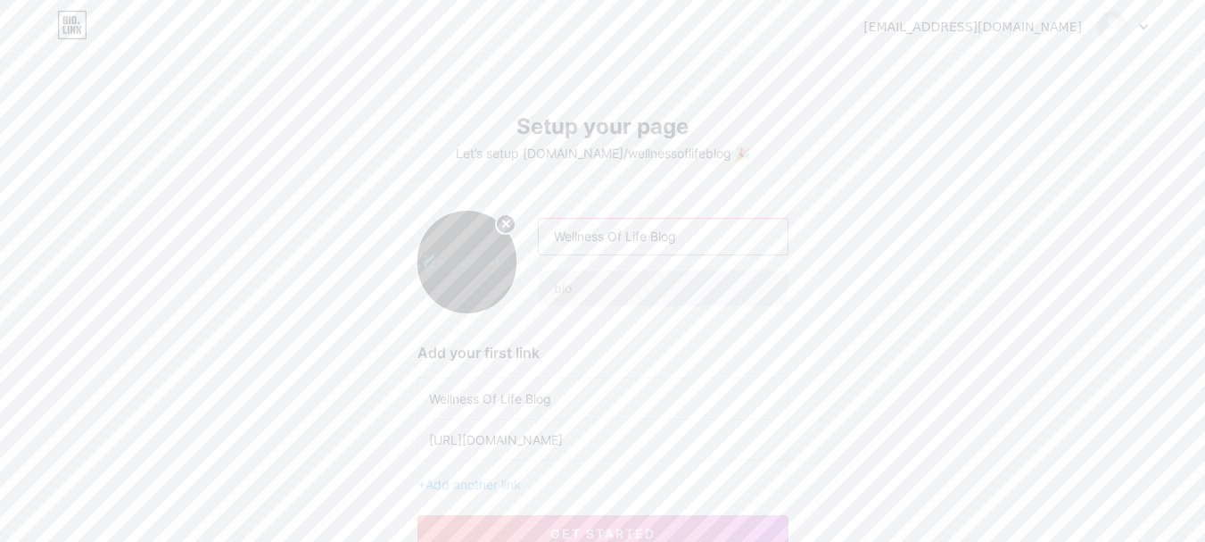
type input "Wellness Of Life Blog"
click at [590, 294] on input "text" at bounding box center [663, 288] width 248 height 36
click at [618, 295] on input "text" at bounding box center [663, 288] width 248 height 36
drag, startPoint x: 589, startPoint y: 303, endPoint x: 600, endPoint y: 288, distance: 18.6
click at [589, 303] on input "text" at bounding box center [663, 288] width 248 height 36
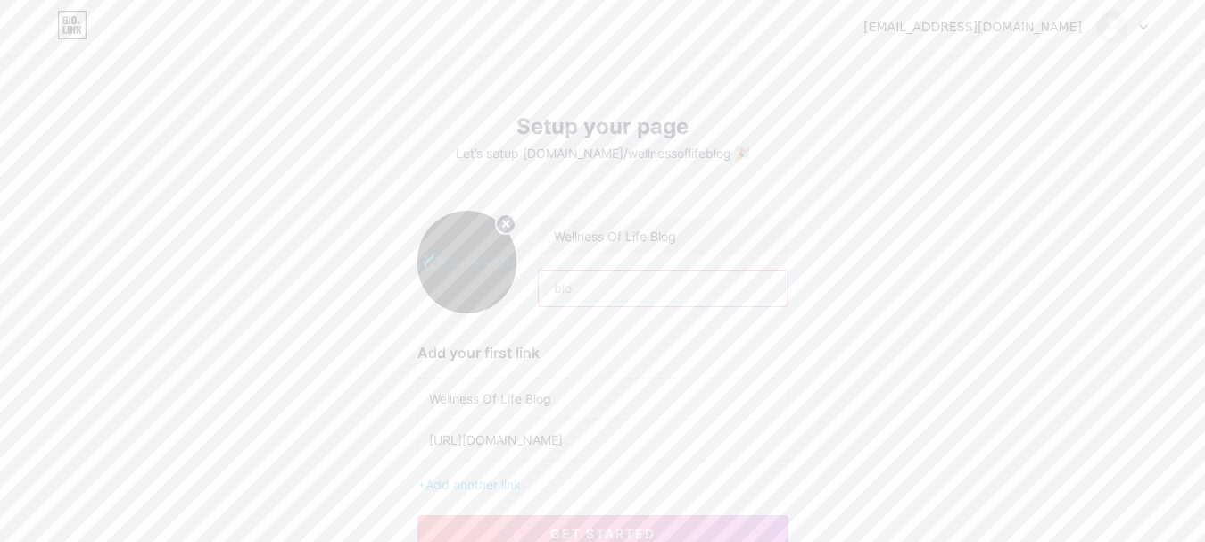
click at [600, 288] on input "text" at bounding box center [663, 288] width 248 height 36
paste input "Discover whether a UTI can cause [MEDICAL_DATA] on the Wellness Of Life Blog. L…"
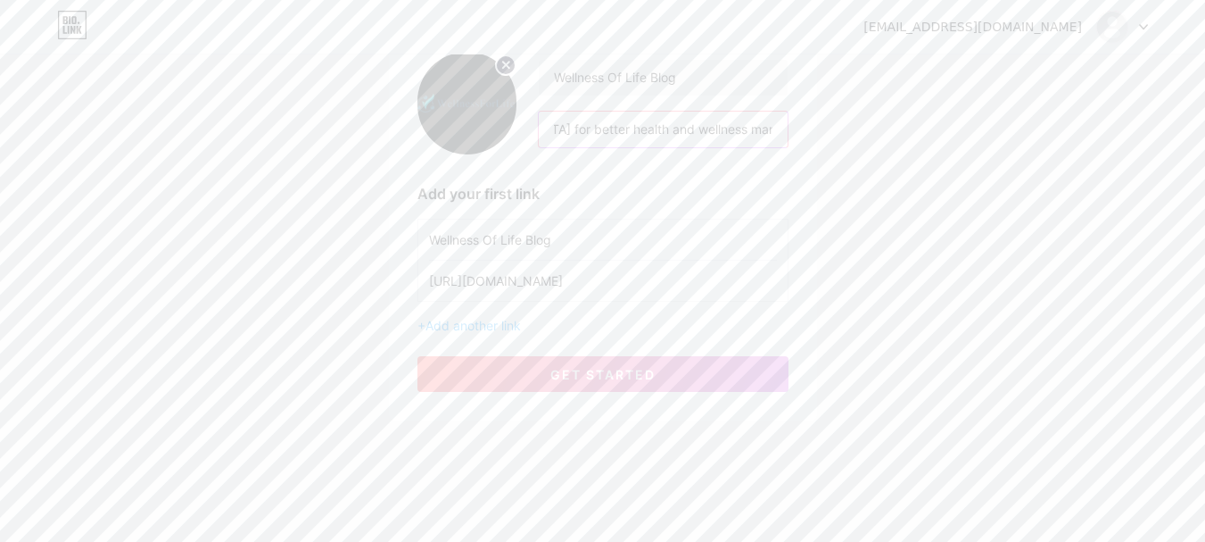
scroll to position [166, 0]
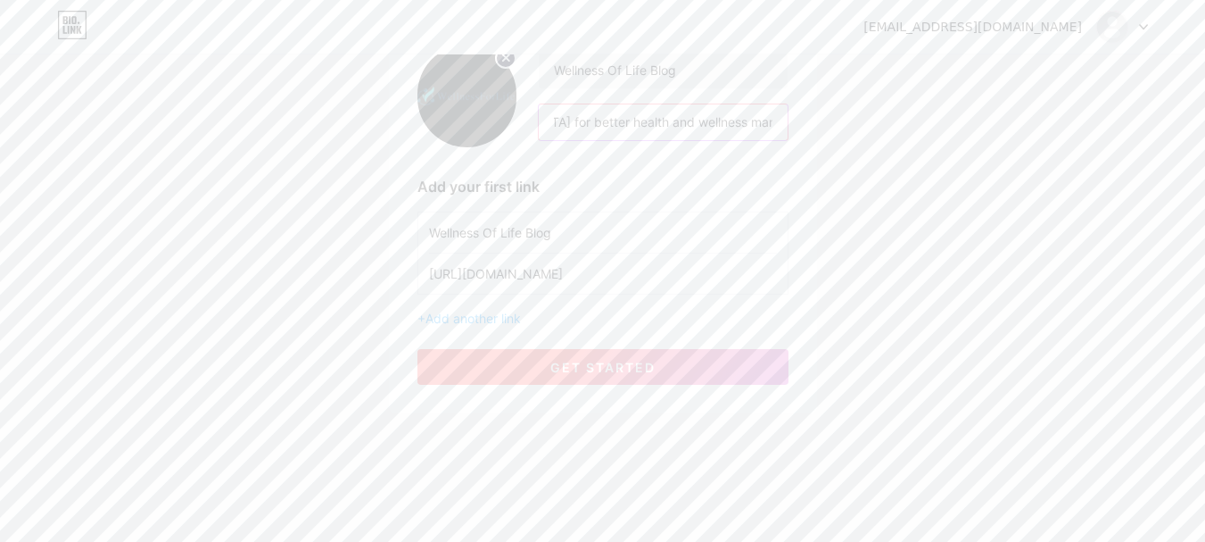
type input "Discover whether a UTI can cause [MEDICAL_DATA] on the Wellness Of Life Blog. L…"
drag, startPoint x: 577, startPoint y: 362, endPoint x: 822, endPoint y: 530, distance: 296.5
click at [578, 363] on span "get started" at bounding box center [603, 367] width 105 height 15
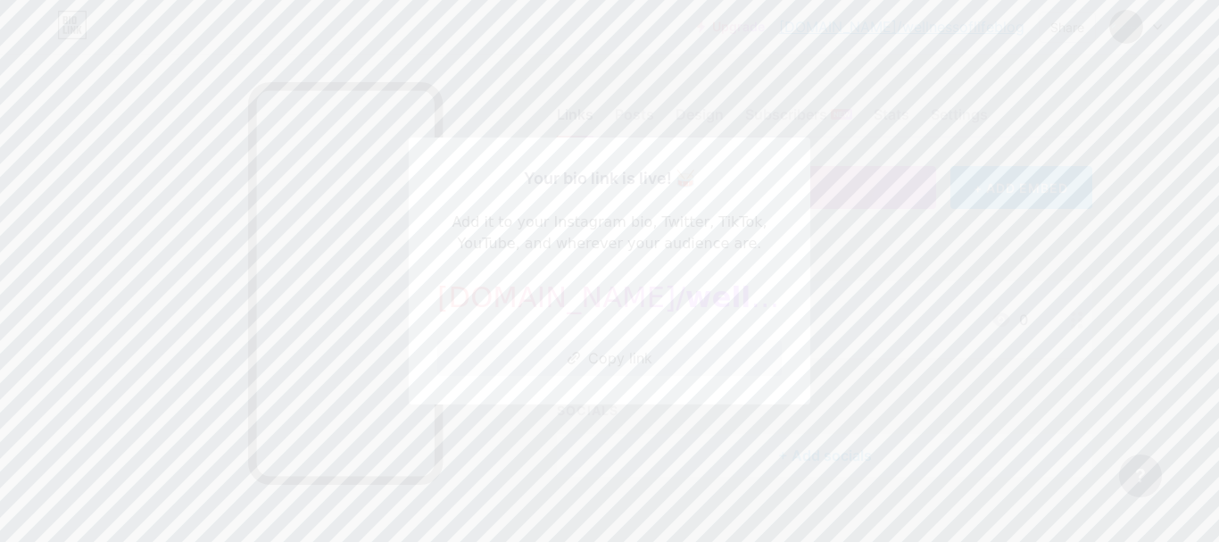
click at [588, 342] on button "Copy link" at bounding box center [609, 358] width 344 height 36
